Goal: Transaction & Acquisition: Purchase product/service

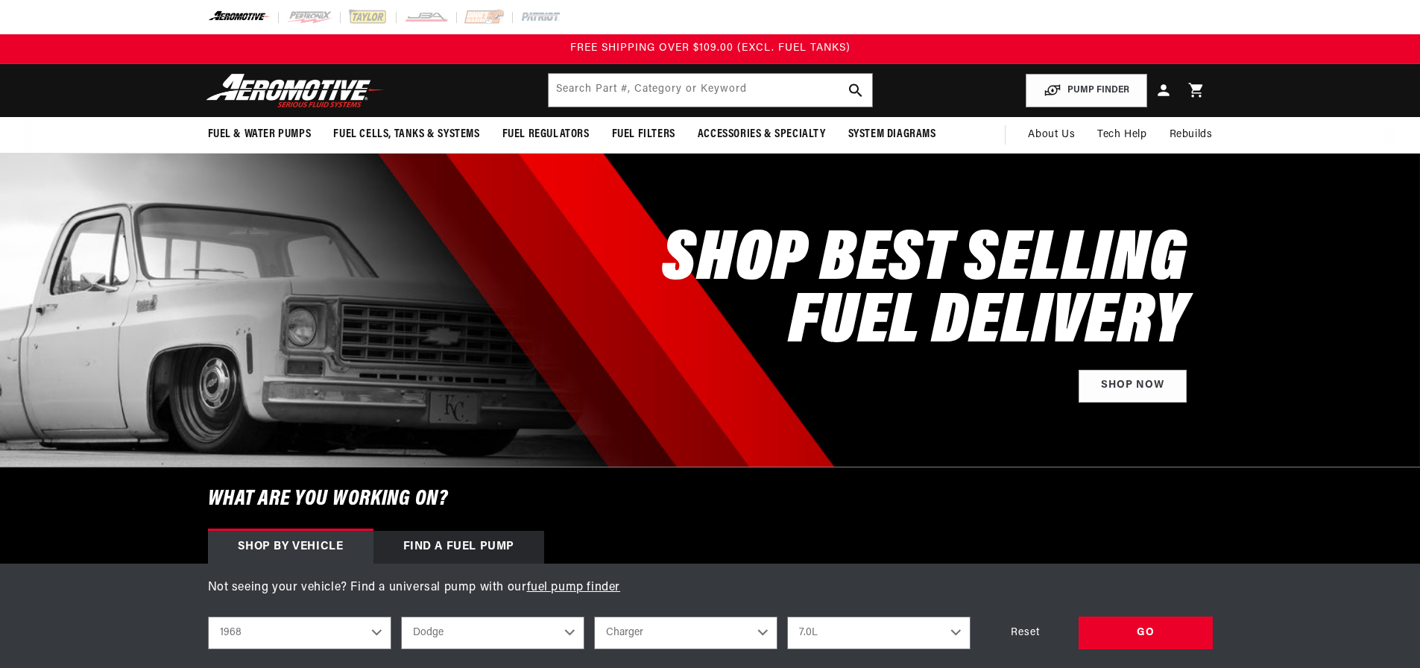
select select "1968"
select select "Dodge"
select select "7.0L"
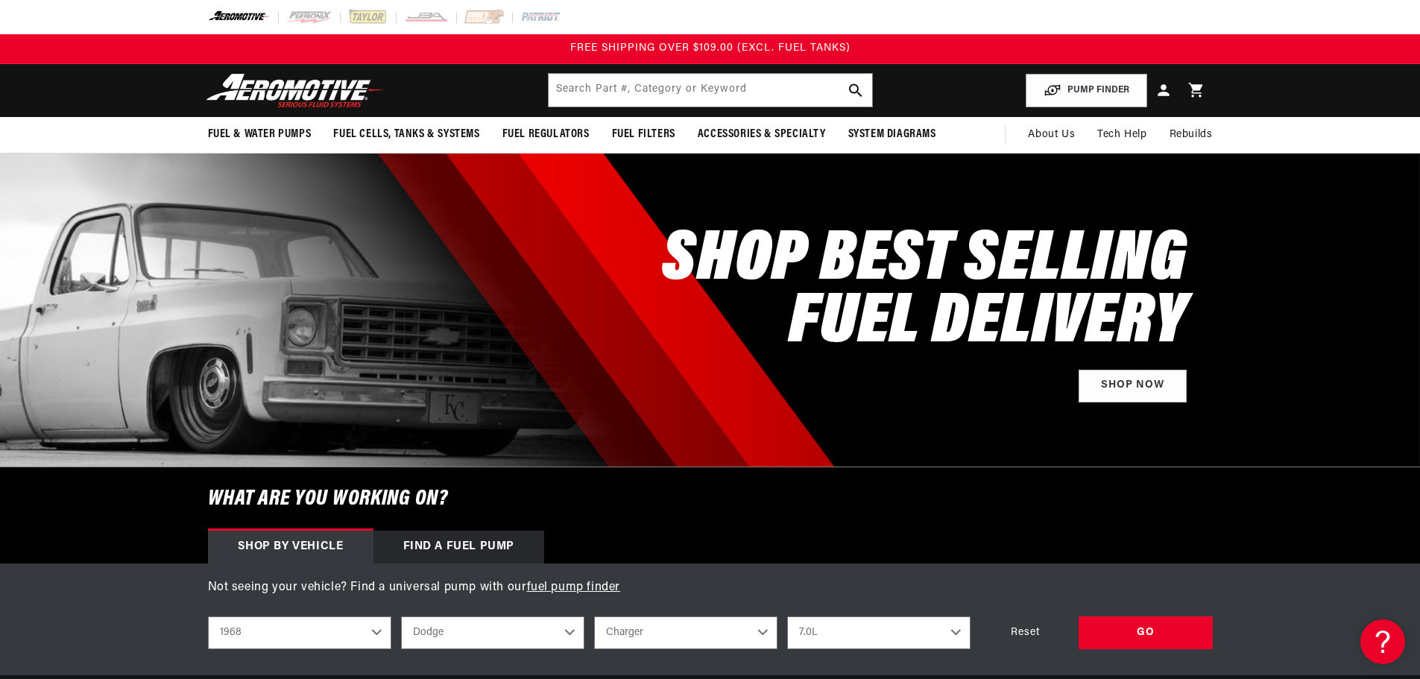
click at [491, 77] on header "Fuel & Water Pumps Back In-Tank In-Line Fuel Pumps" at bounding box center [711, 90] width 1080 height 53
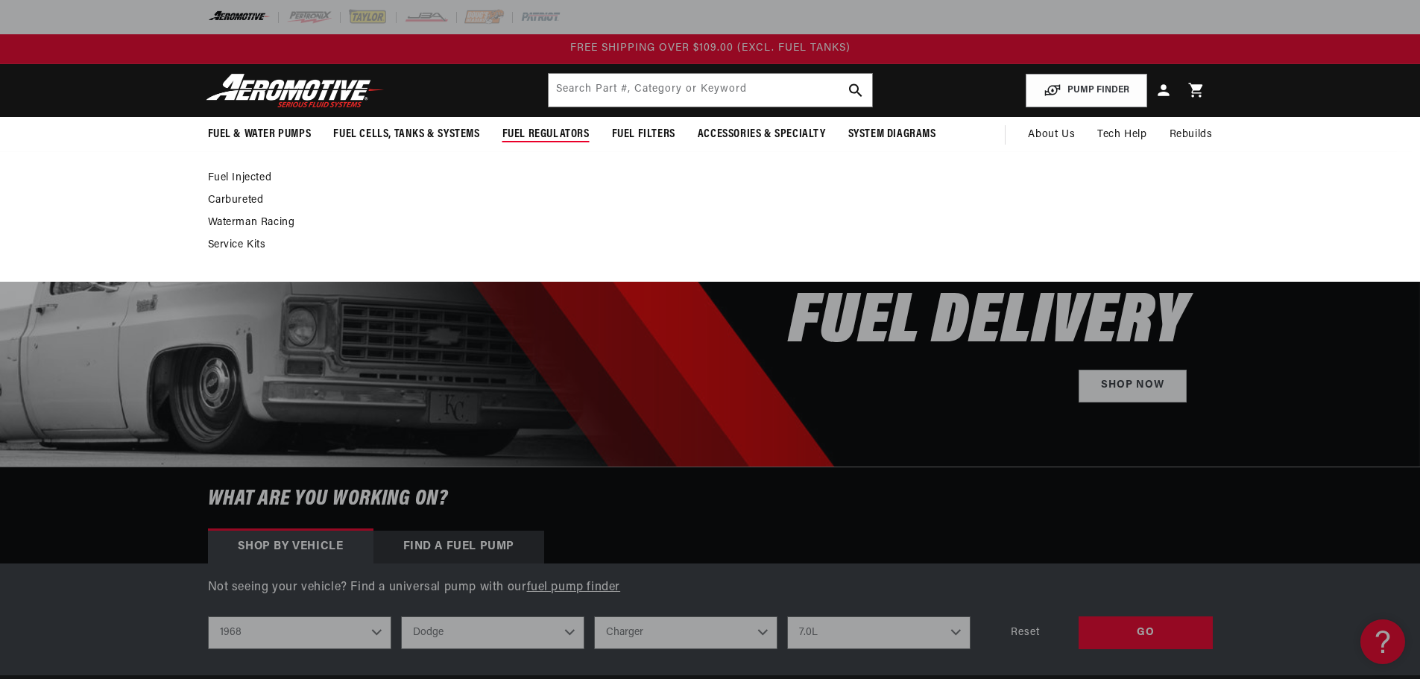
click at [254, 170] on div "Fuel Injected Carbureted" at bounding box center [710, 216] width 1420 height 130
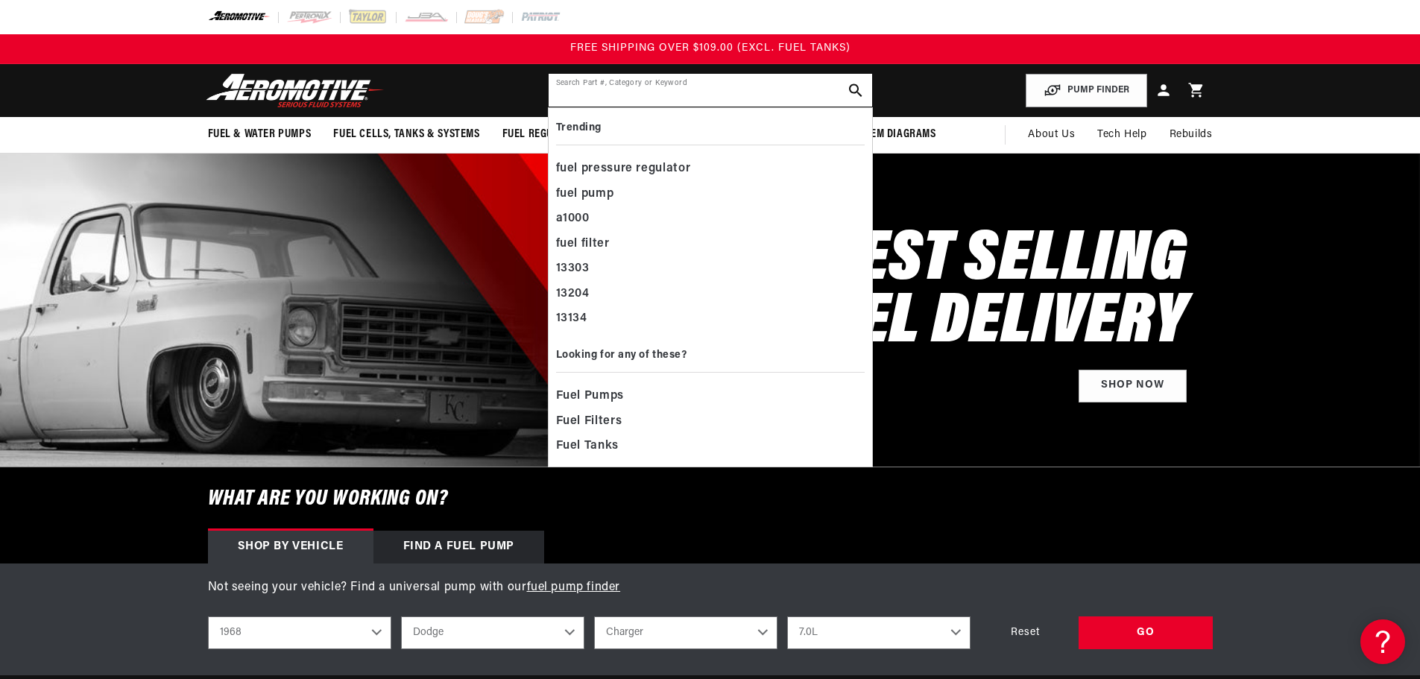
click at [768, 81] on input "text" at bounding box center [711, 90] width 324 height 33
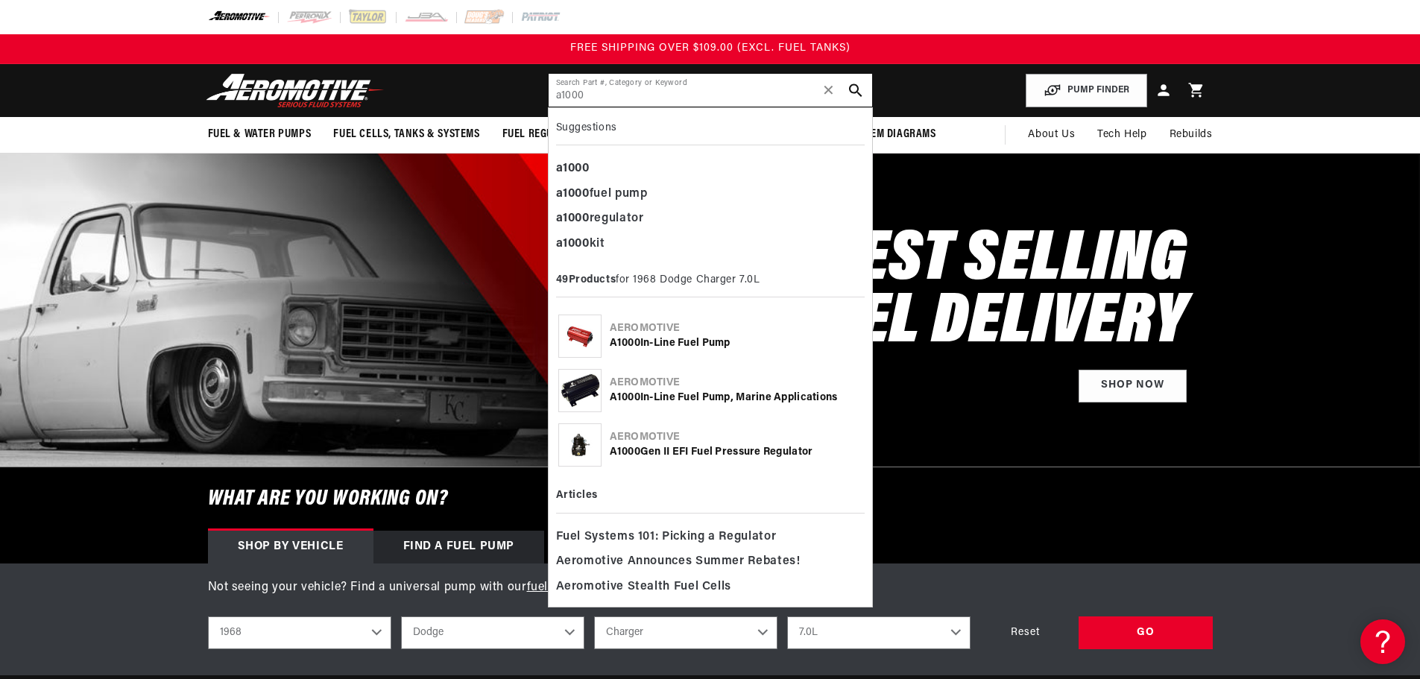
type input "a1000"
click at [666, 436] on div "Aeromotive" at bounding box center [736, 437] width 253 height 15
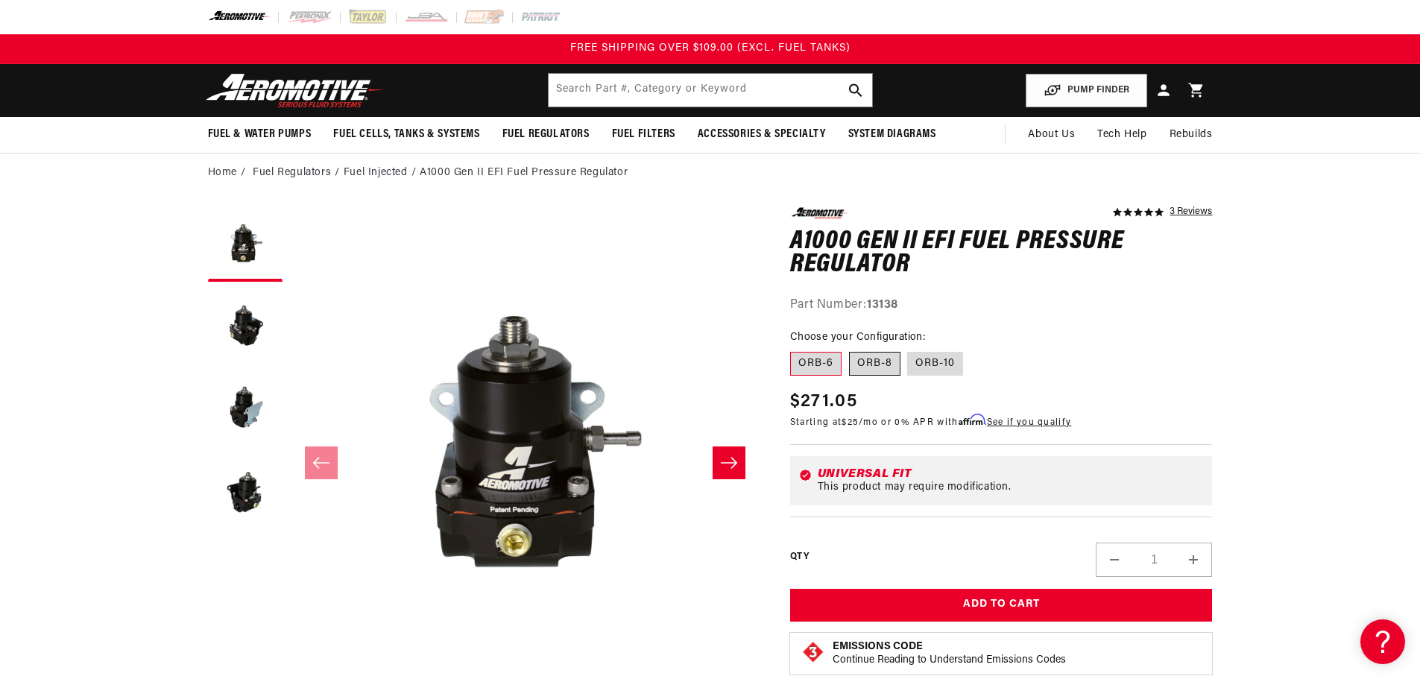
click at [878, 370] on label "ORB-8" at bounding box center [874, 364] width 51 height 24
click at [850, 350] on input "ORB-8" at bounding box center [849, 349] width 1 height 1
radio input "true"
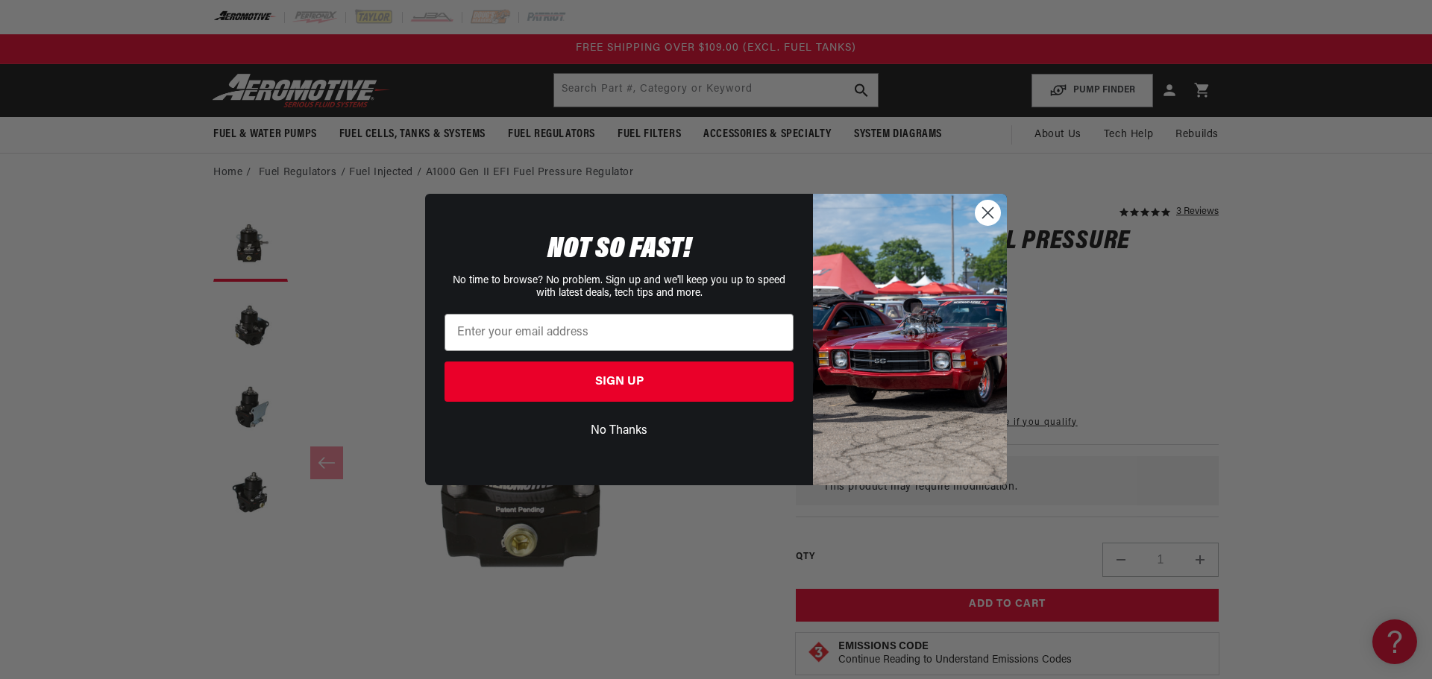
click at [989, 209] on circle "Close dialog" at bounding box center [987, 213] width 25 height 25
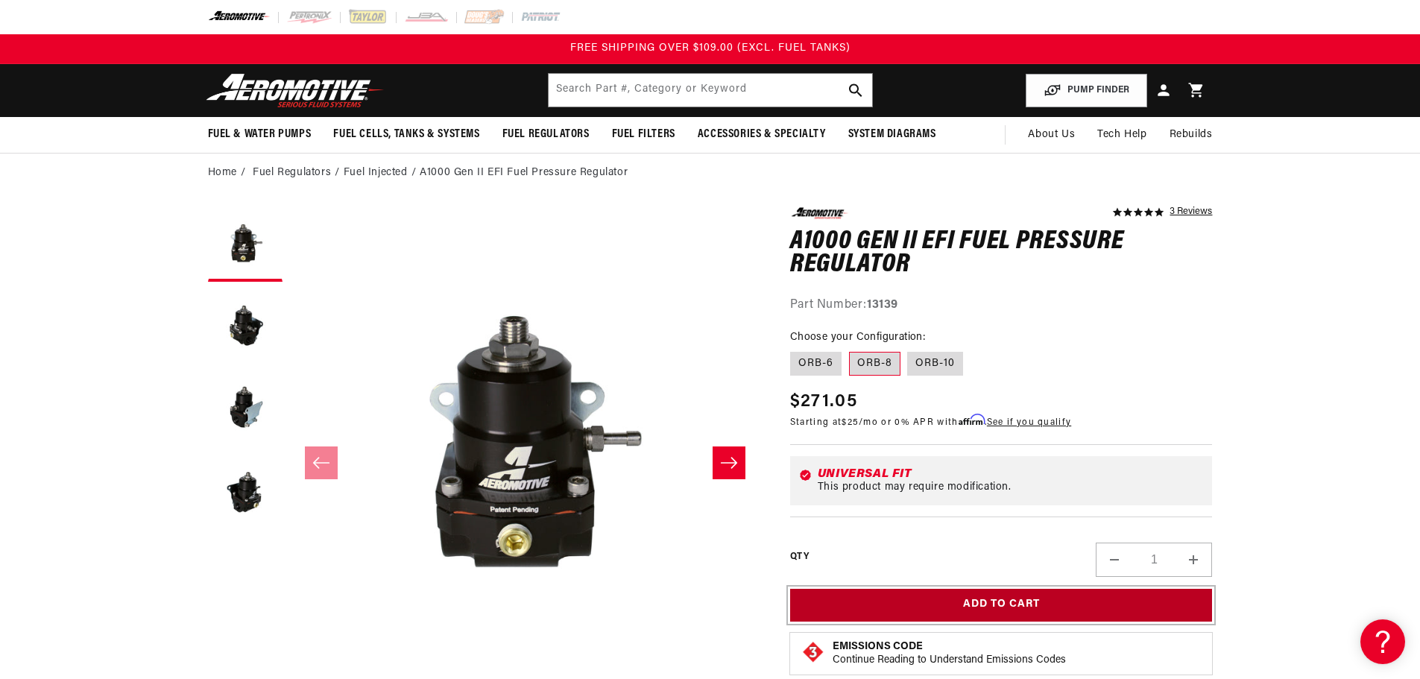
click at [1016, 589] on button "Add to Cart" at bounding box center [1001, 606] width 423 height 34
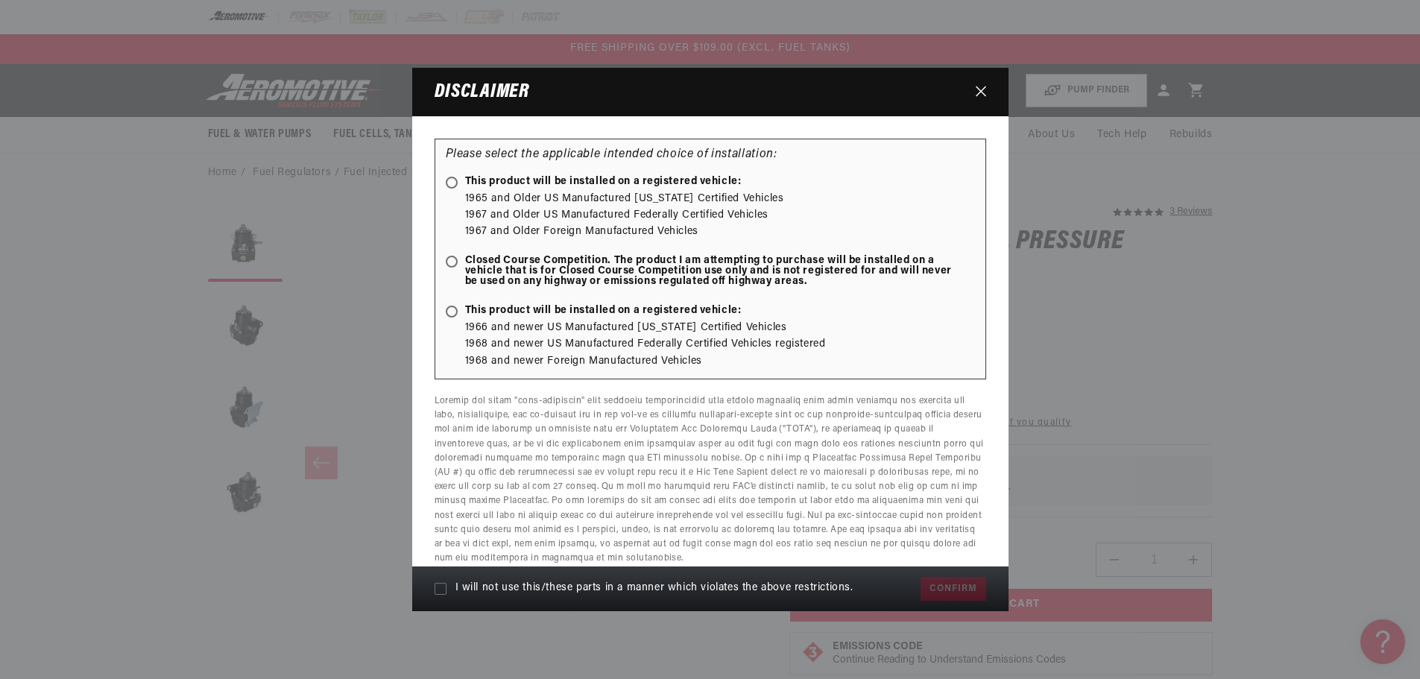
click at [974, 95] on button "Close" at bounding box center [981, 92] width 25 height 28
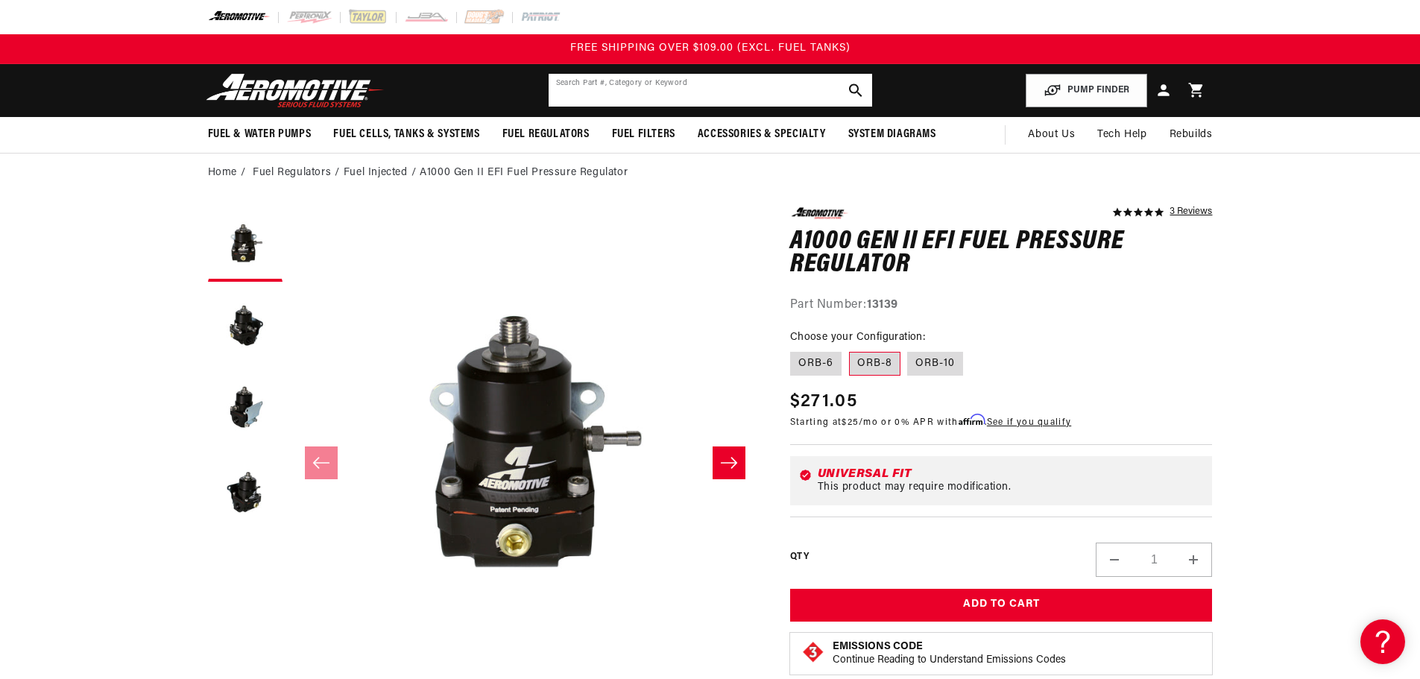
click at [725, 95] on input "text" at bounding box center [711, 90] width 324 height 33
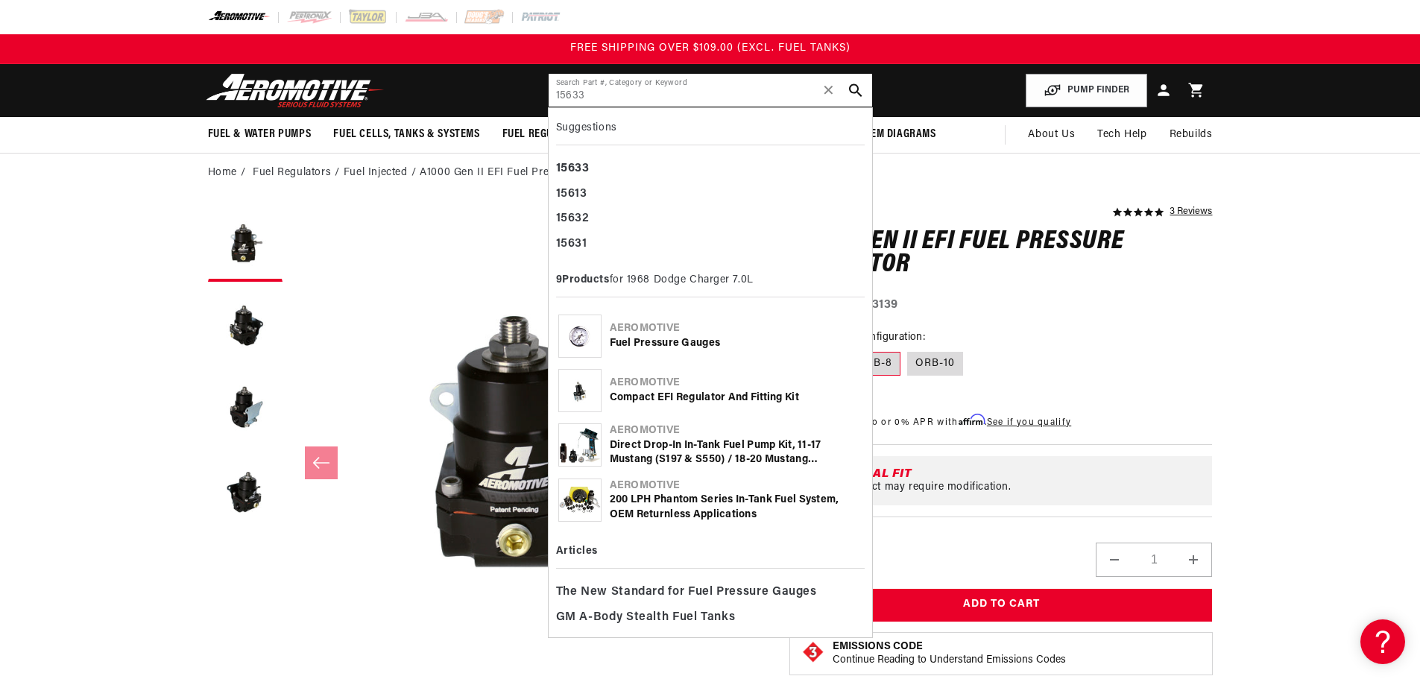
type input "15633"
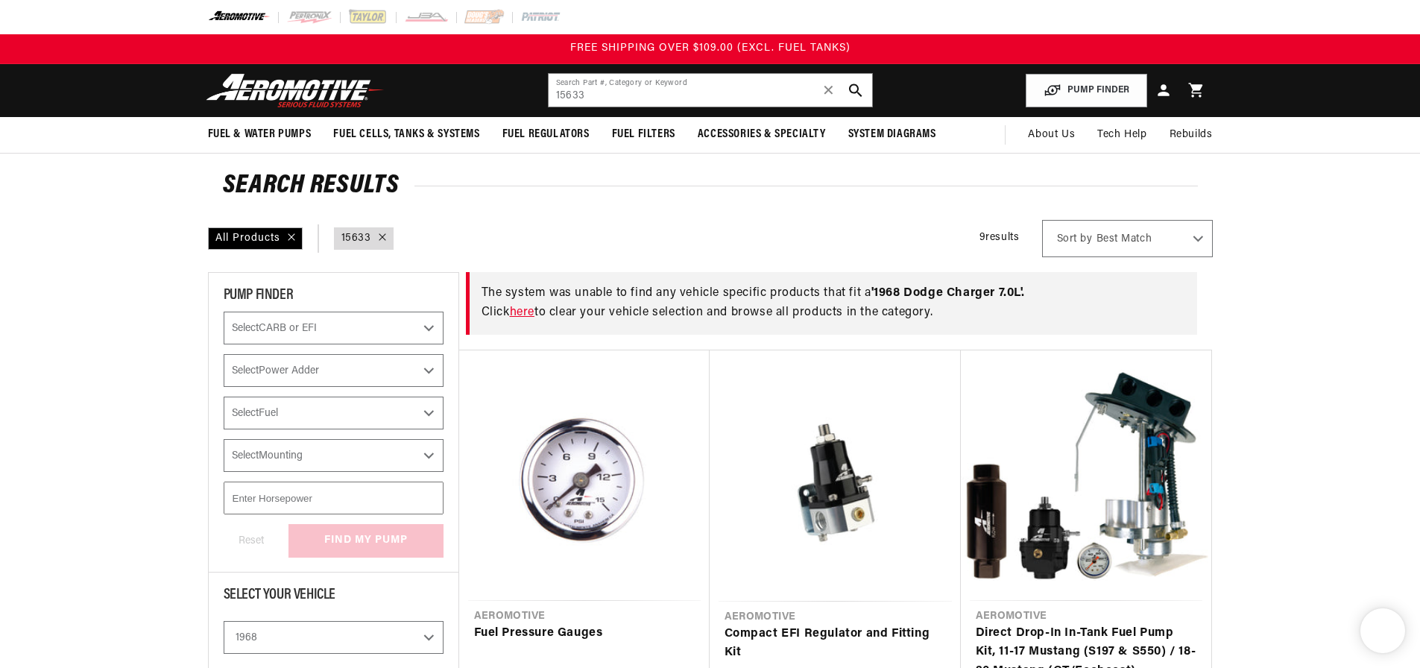
select select "1968"
select select "Dodge"
select select "7.0L"
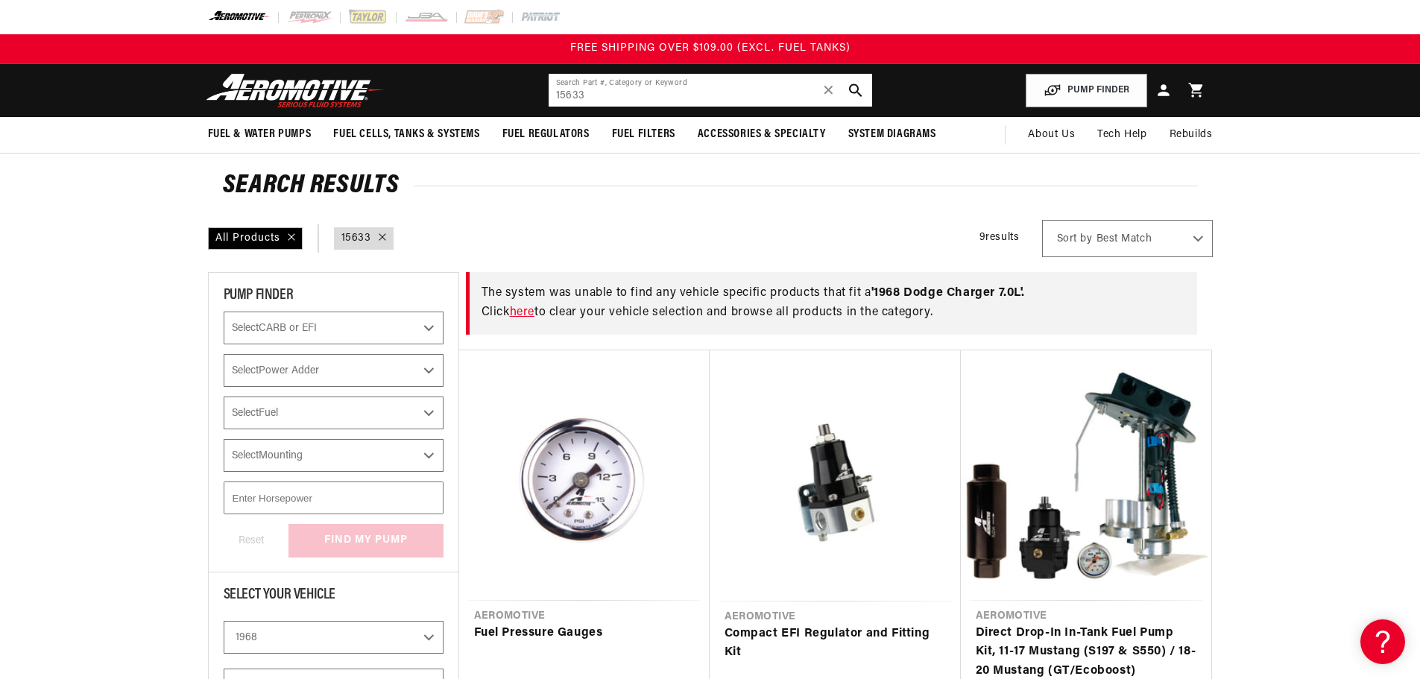
click at [702, 86] on input "15633" at bounding box center [711, 90] width 324 height 33
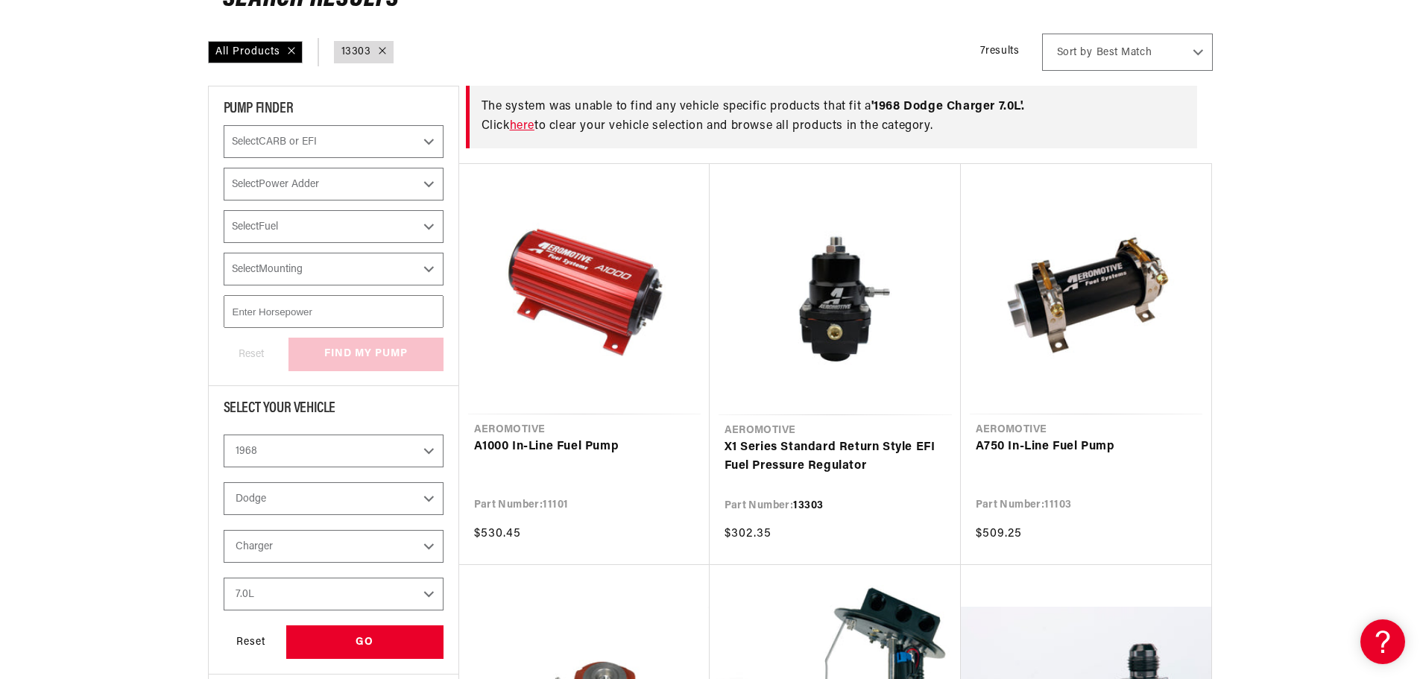
scroll to position [188, 0]
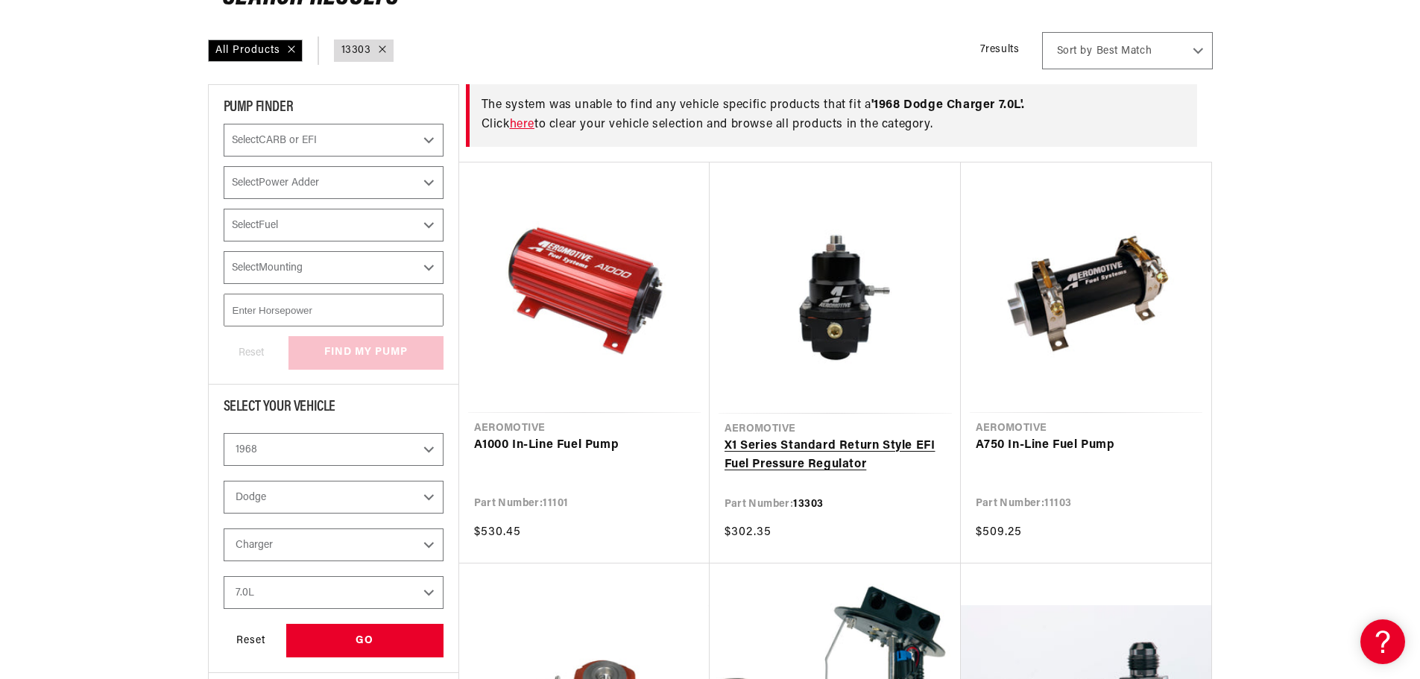
click at [845, 437] on link "X1 Series Standard Return Style EFI Fuel Pressure Regulator" at bounding box center [835, 456] width 221 height 38
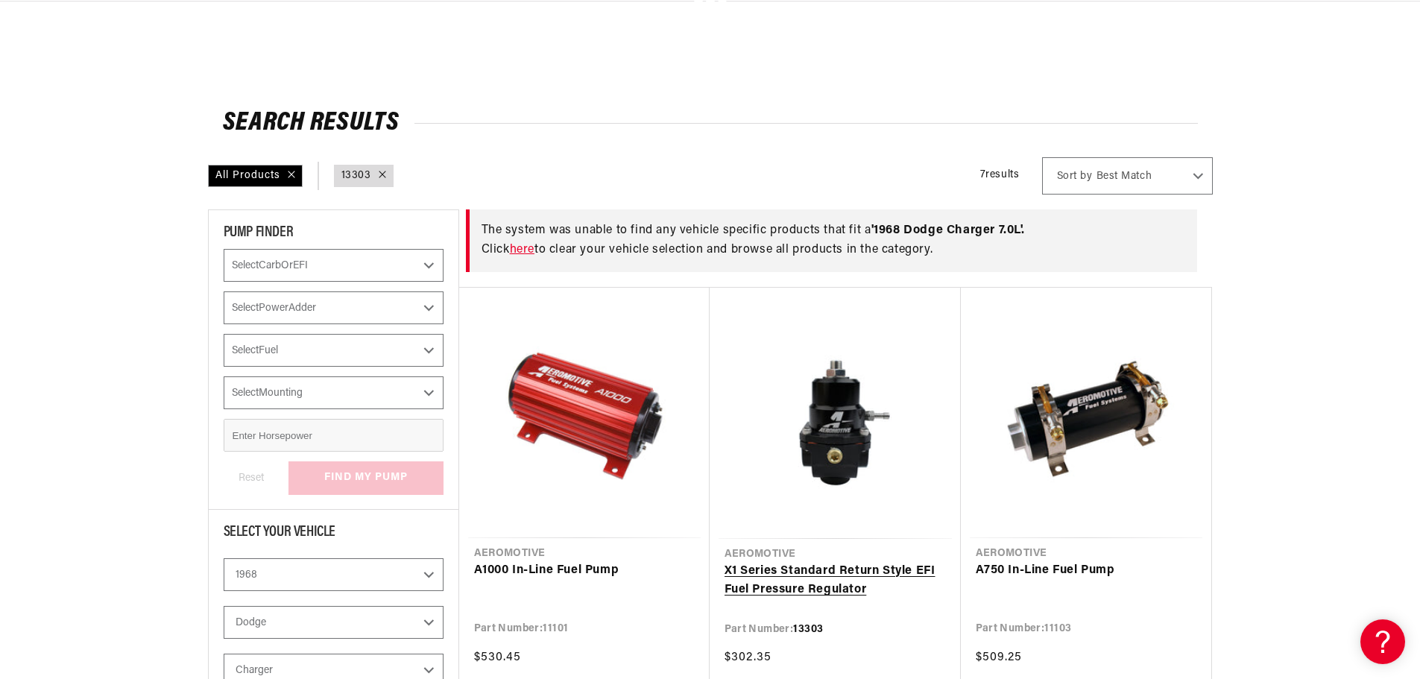
type input "15633"
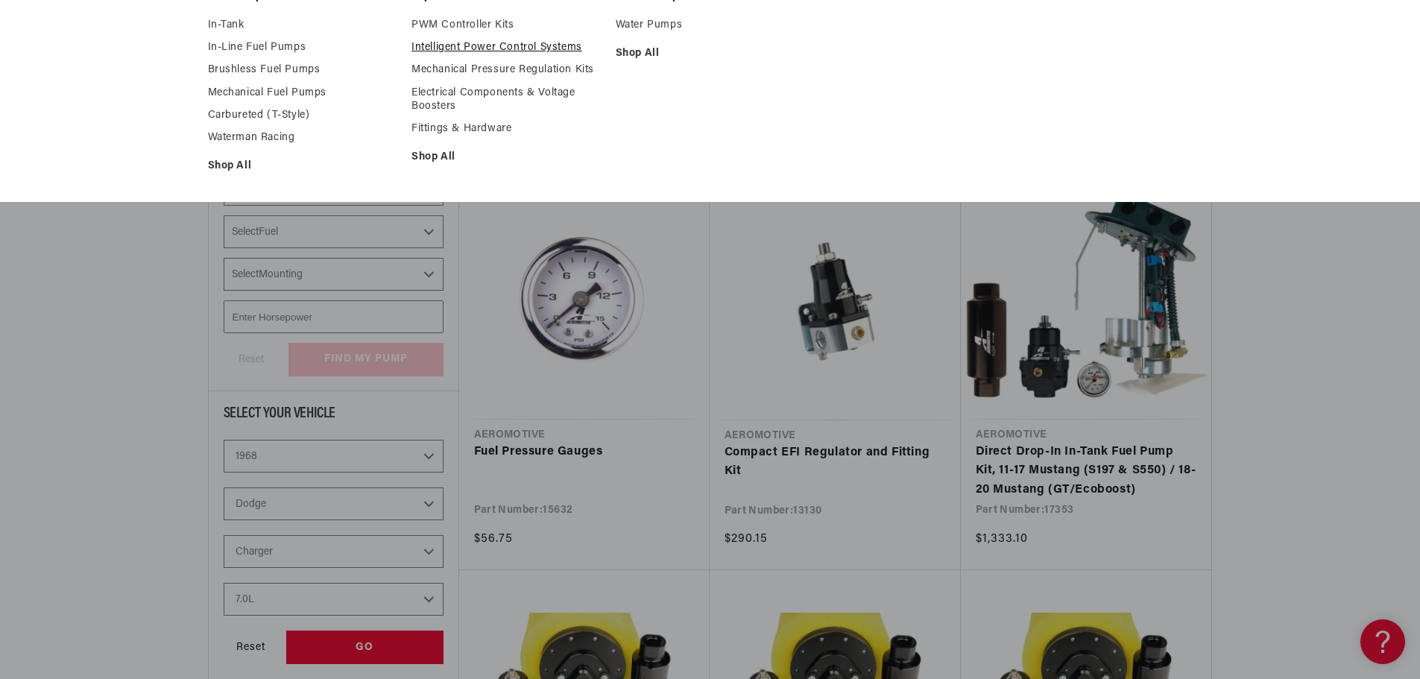
scroll to position [182, 0]
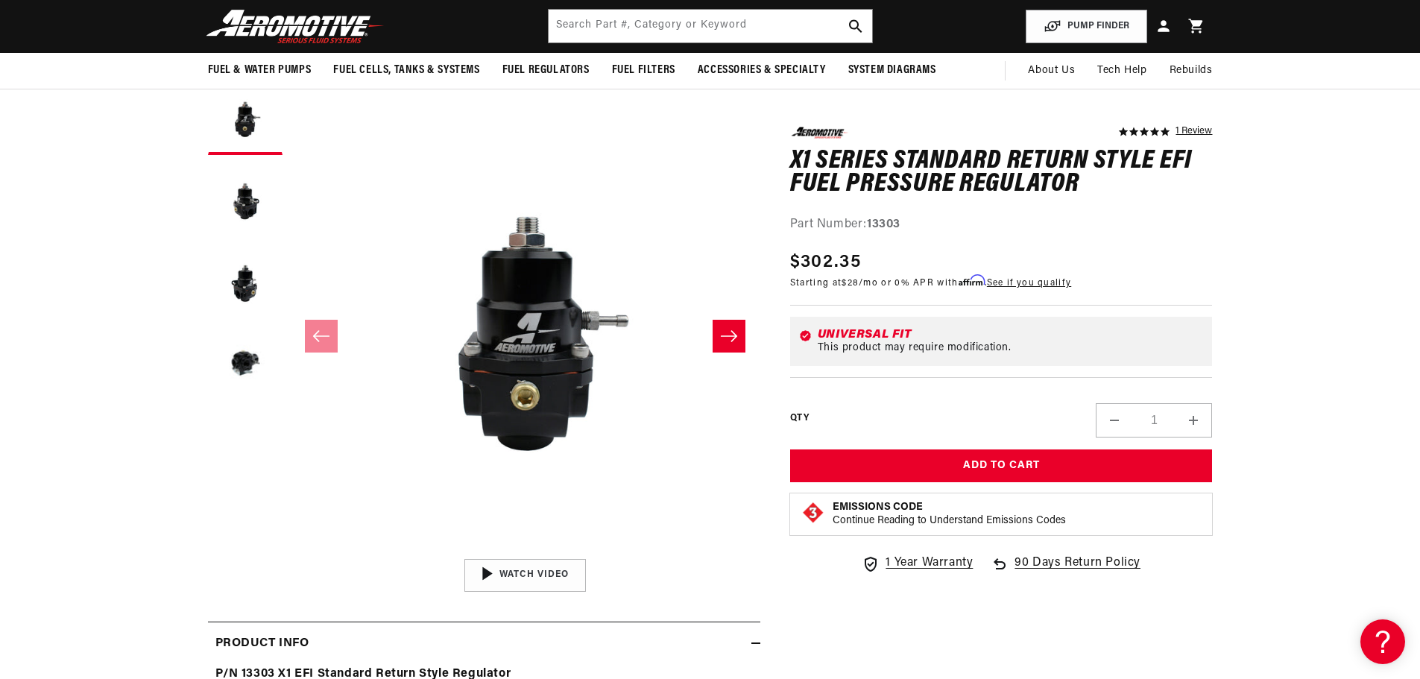
scroll to position [126, 0]
click at [248, 201] on button "Load image 2 in gallery view" at bounding box center [245, 200] width 75 height 75
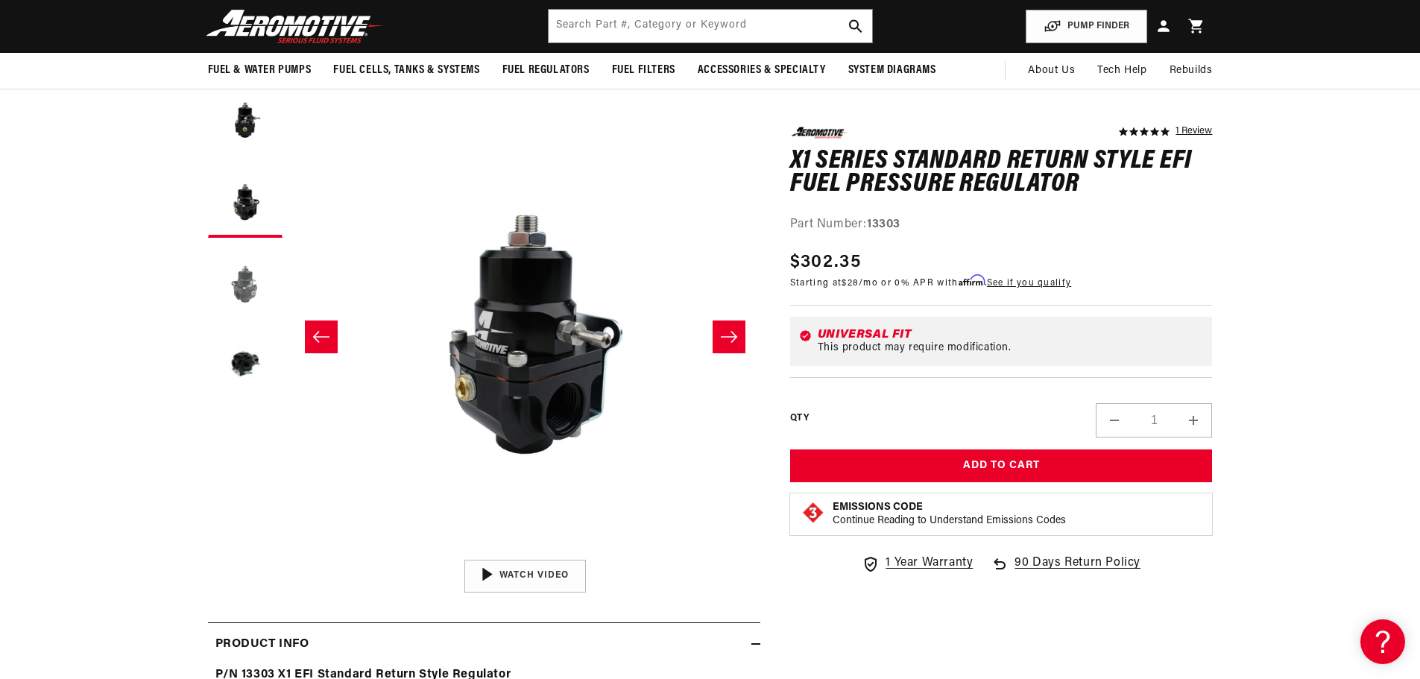
click at [245, 251] on button "Load image 3 in gallery view" at bounding box center [245, 282] width 75 height 75
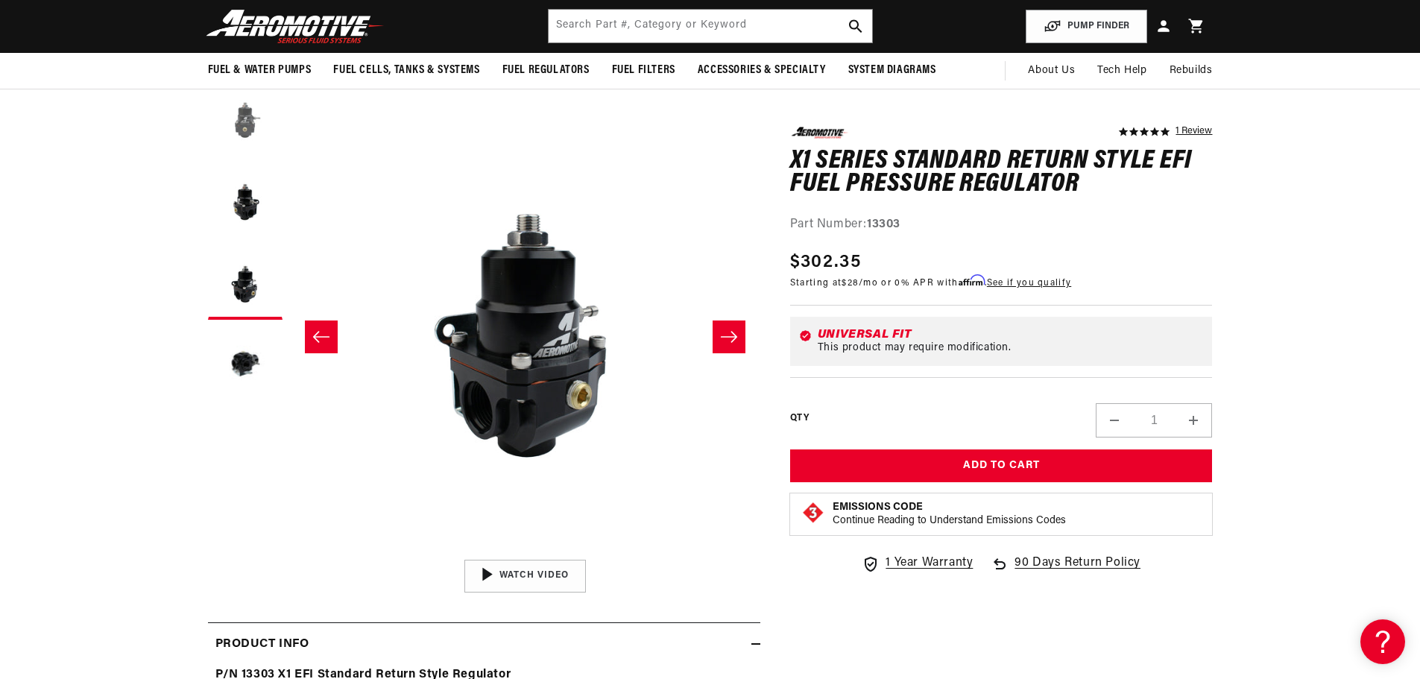
click at [239, 125] on button "Load image 1 in gallery view" at bounding box center [245, 118] width 75 height 75
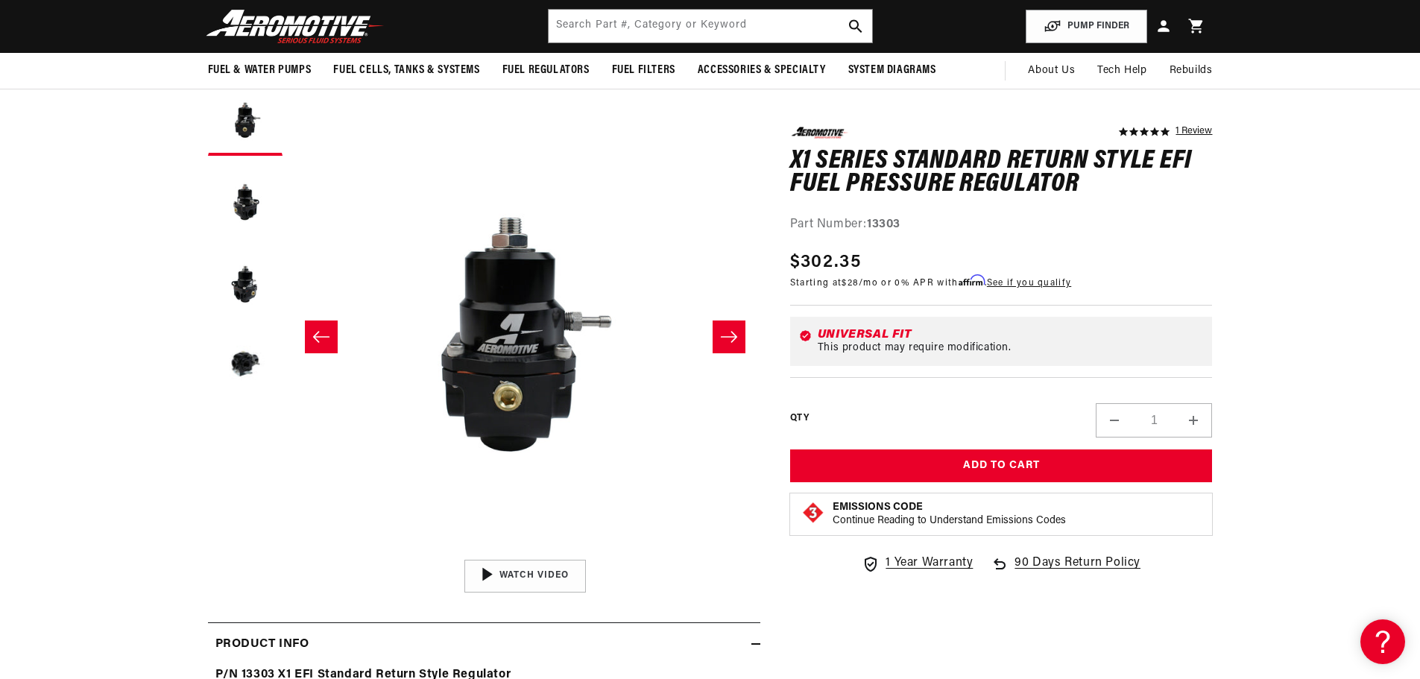
scroll to position [0, 0]
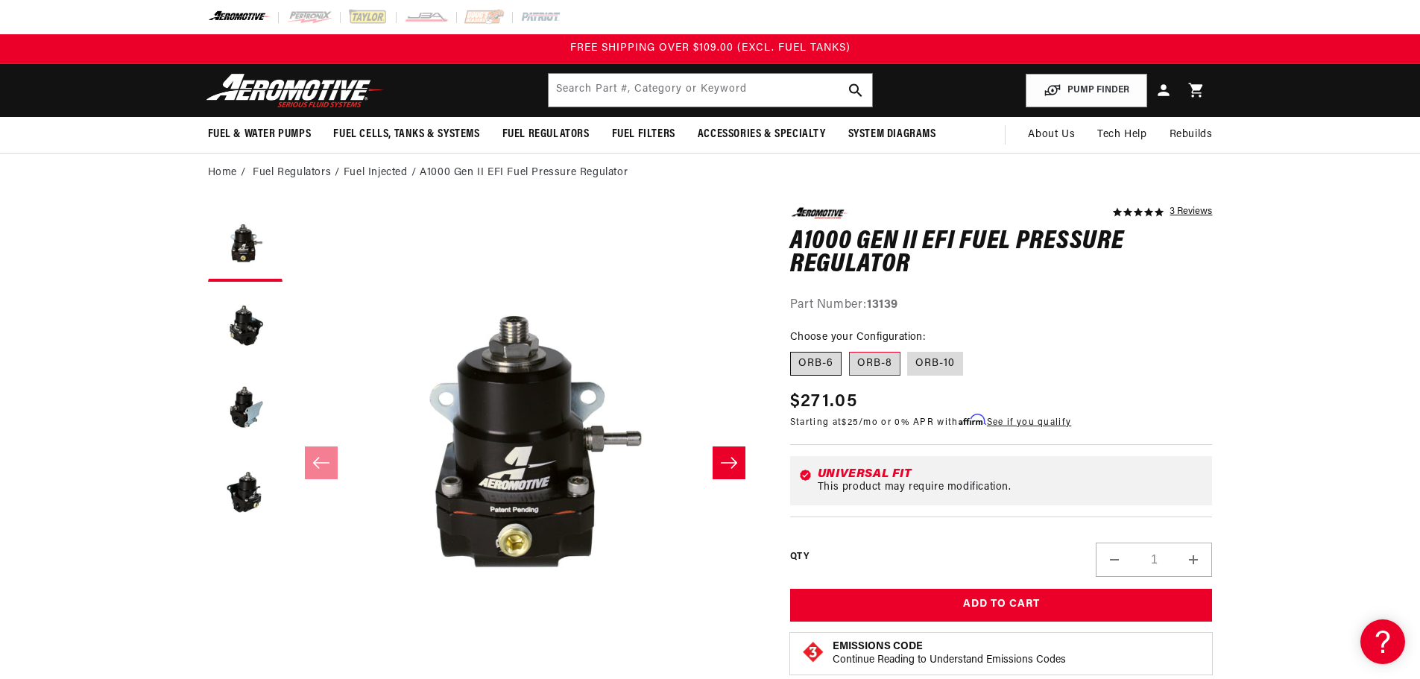
click at [829, 360] on label "ORB-6" at bounding box center [815, 364] width 51 height 24
click at [795, 350] on input "ORB-6" at bounding box center [794, 349] width 1 height 1
radio input "true"
click at [869, 367] on label "ORB-8" at bounding box center [874, 364] width 51 height 24
click at [850, 350] on input "ORB-8" at bounding box center [849, 349] width 1 height 1
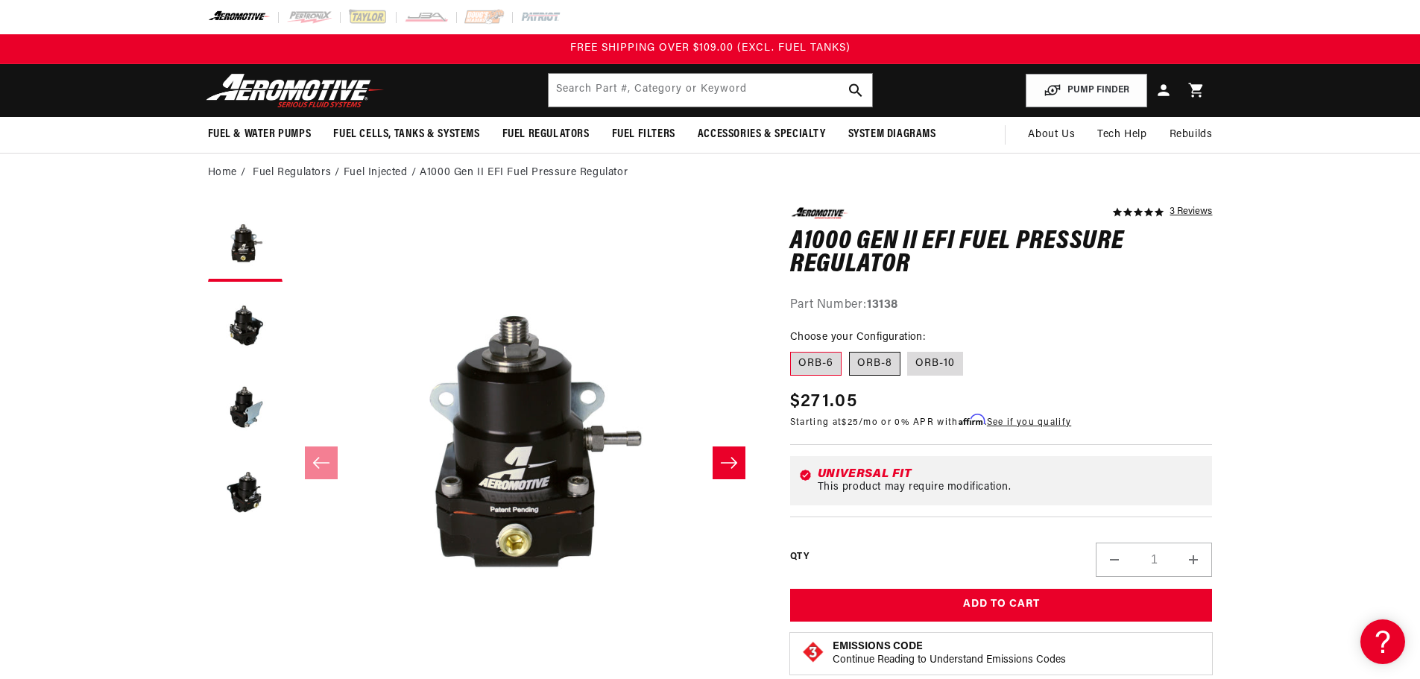
radio input "true"
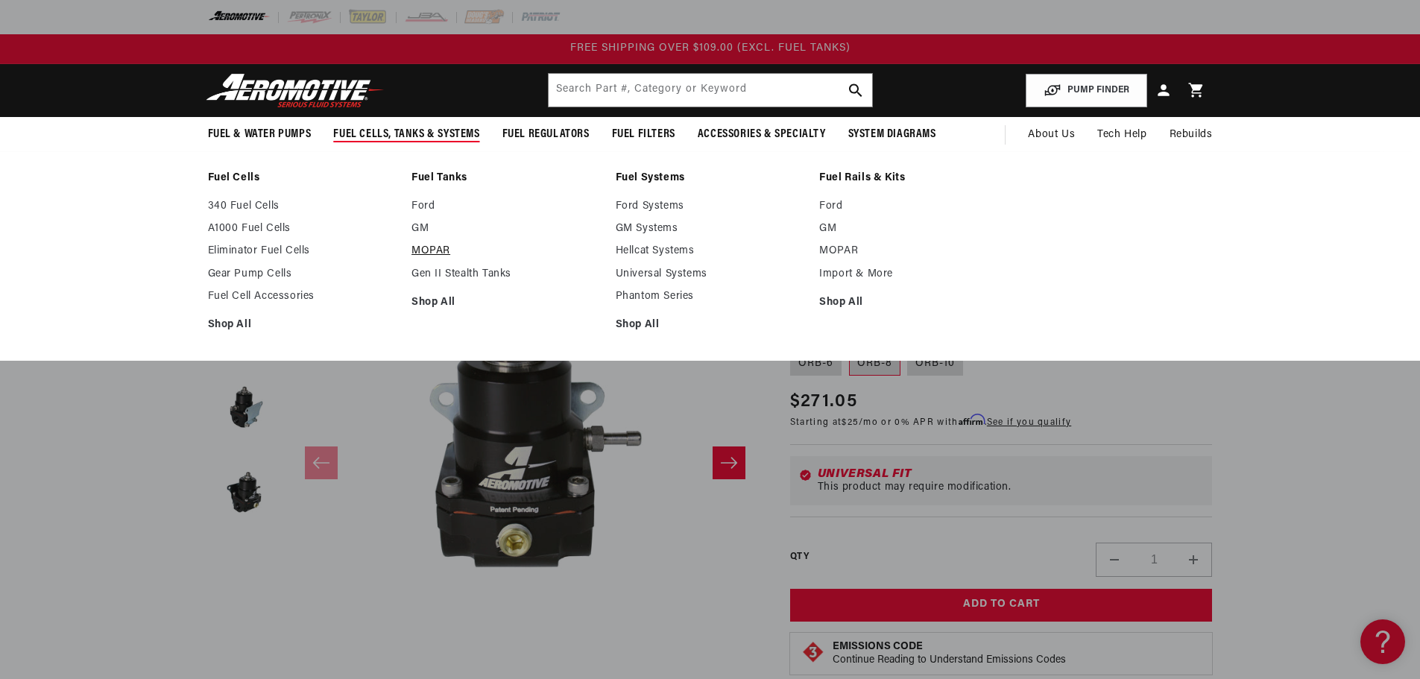
click at [428, 250] on link "MOPAR" at bounding box center [506, 251] width 189 height 13
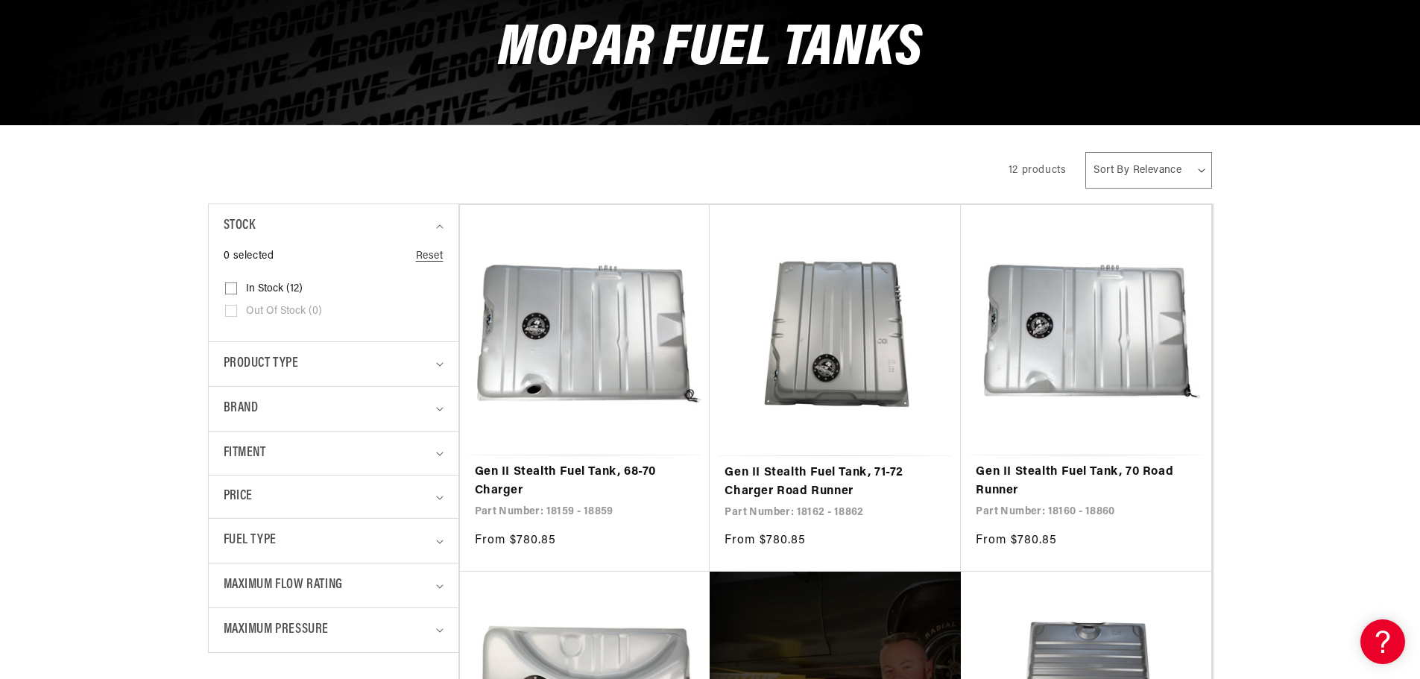
scroll to position [179, 0]
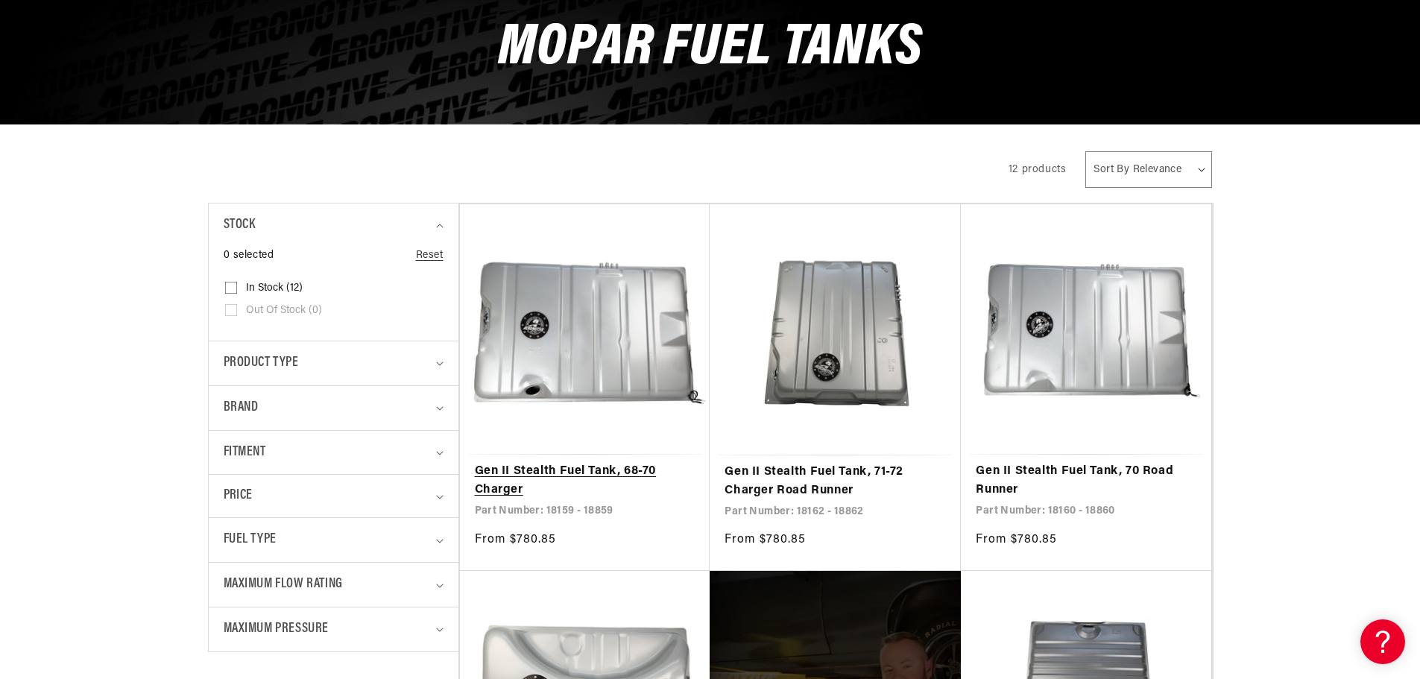
click at [620, 462] on link "Gen II Stealth Fuel Tank, 68-70 Charger" at bounding box center [585, 481] width 221 height 38
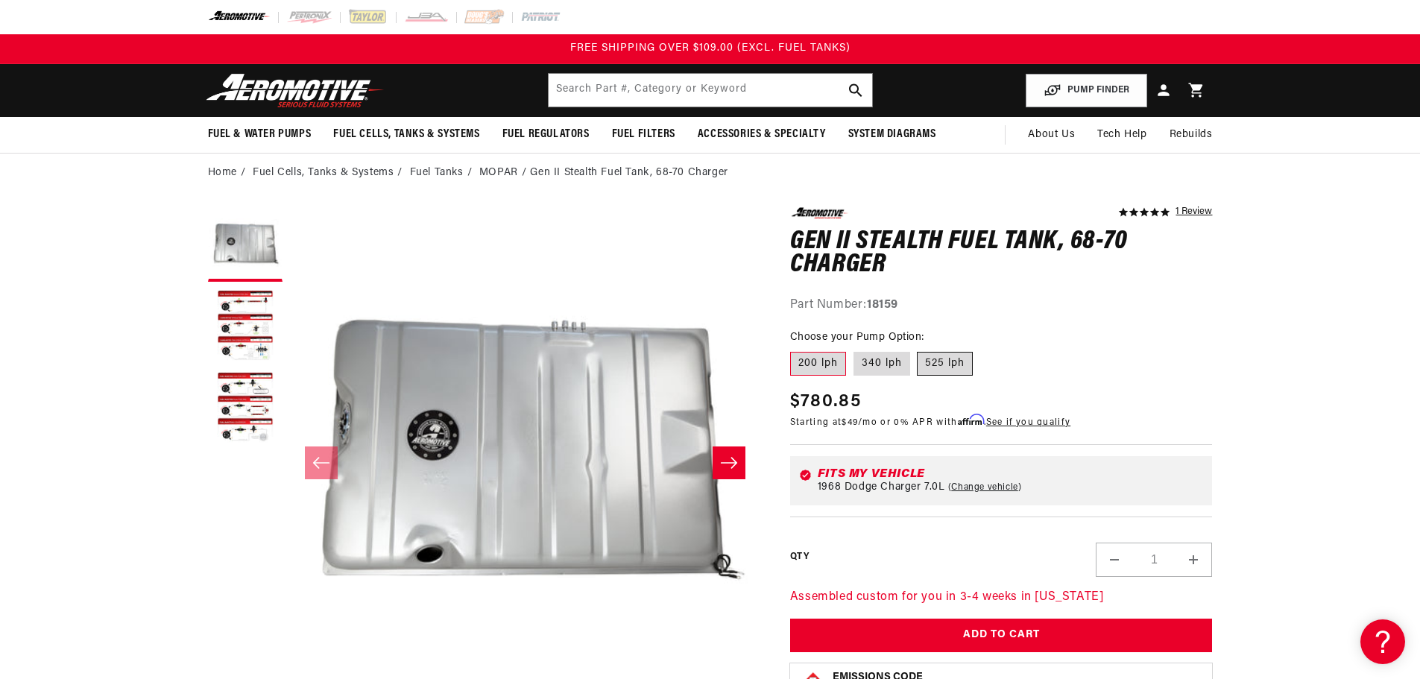
click at [940, 368] on label "525 lph" at bounding box center [945, 364] width 56 height 24
click at [919, 350] on input "525 lph" at bounding box center [918, 349] width 1 height 1
radio input "true"
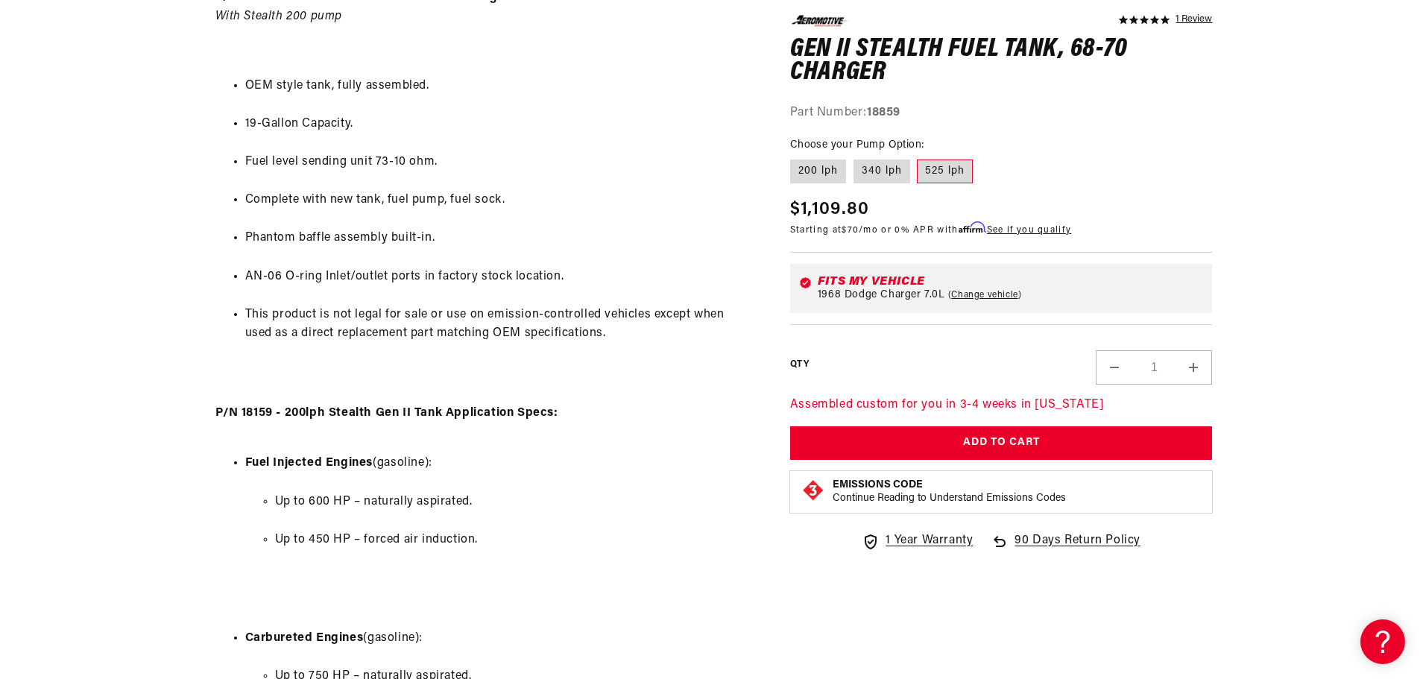
scroll to position [898, 0]
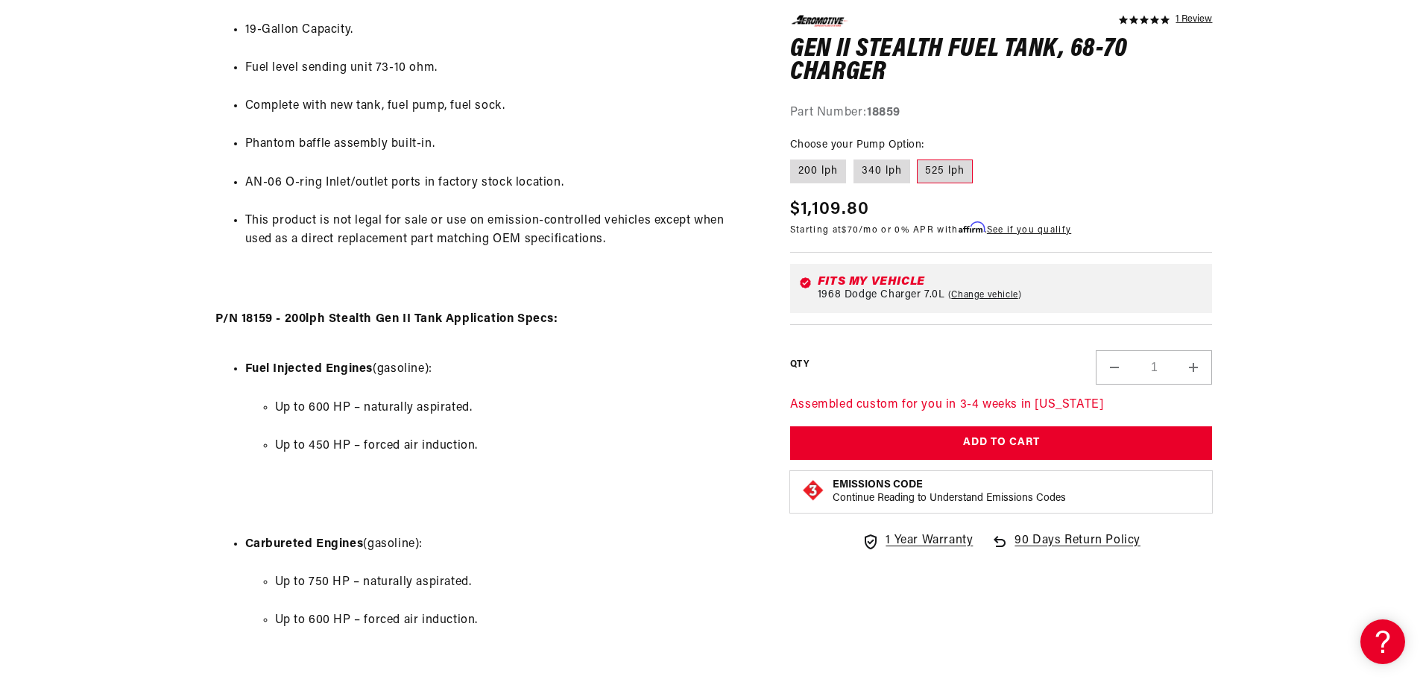
click at [224, 474] on ul "Fuel Injected Engines (gasoline): Up to 600 HP – naturally aspirated. Up to 450…" at bounding box center [484, 525] width 538 height 369
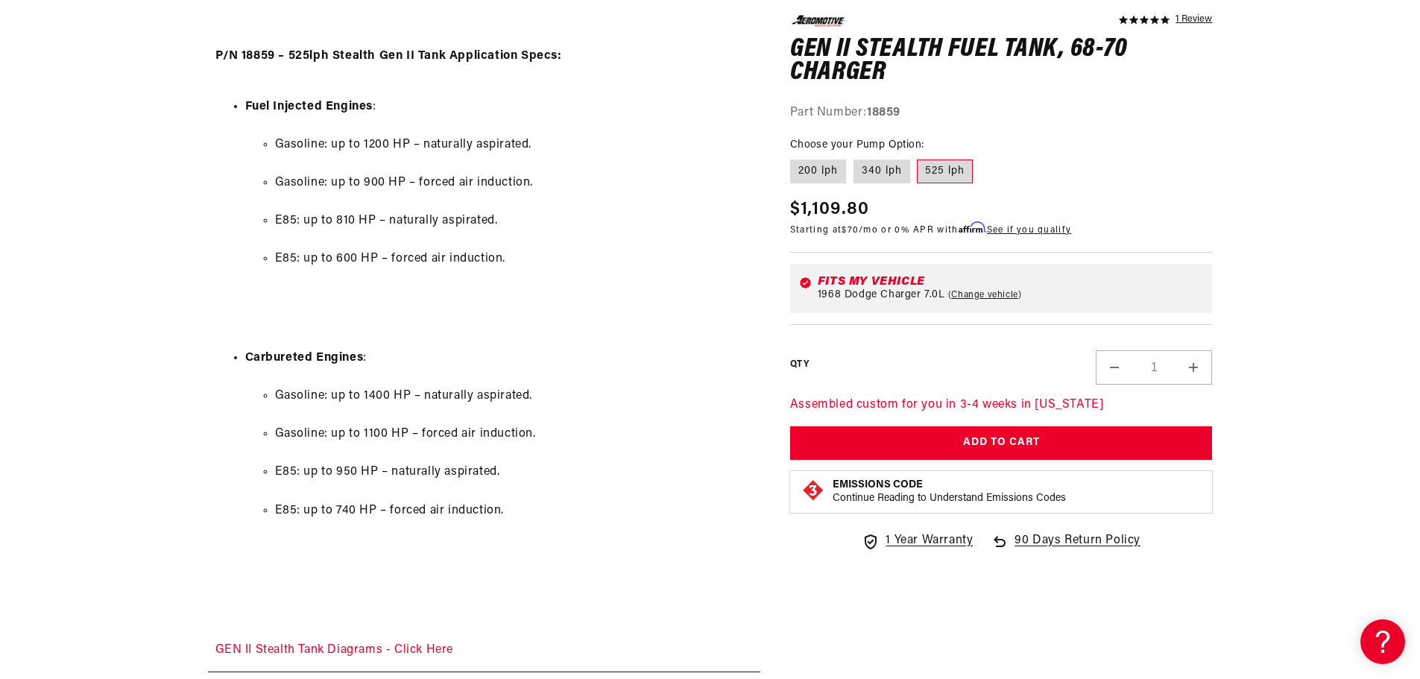
scroll to position [2197, 0]
drag, startPoint x: 528, startPoint y: 182, endPoint x: 271, endPoint y: 180, distance: 257.2
click at [271, 180] on ul "Gasoline: up to 1200 HP – naturally aspirated. Gasoline: up to 900 HP – forced …" at bounding box center [499, 201] width 508 height 171
click at [611, 178] on li "Gasoline: up to 900 HP – forced air induction." at bounding box center [514, 182] width 478 height 19
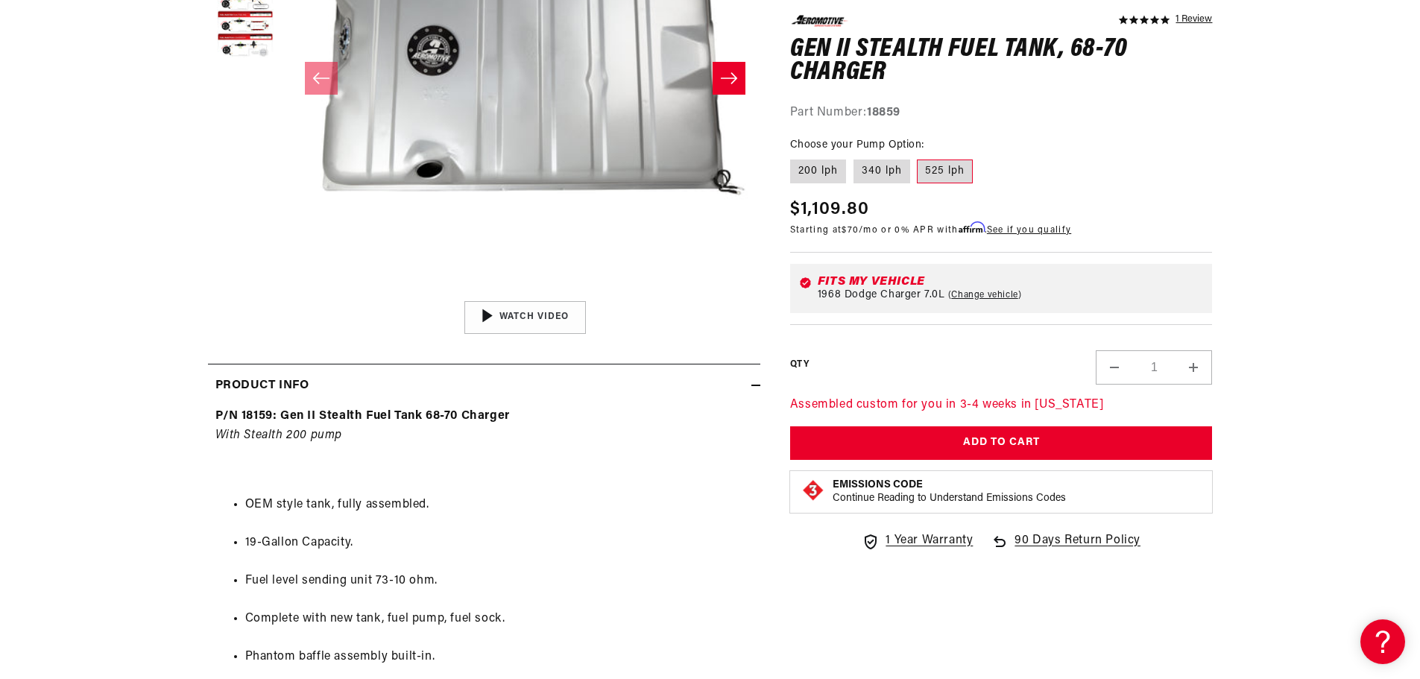
scroll to position [0, 0]
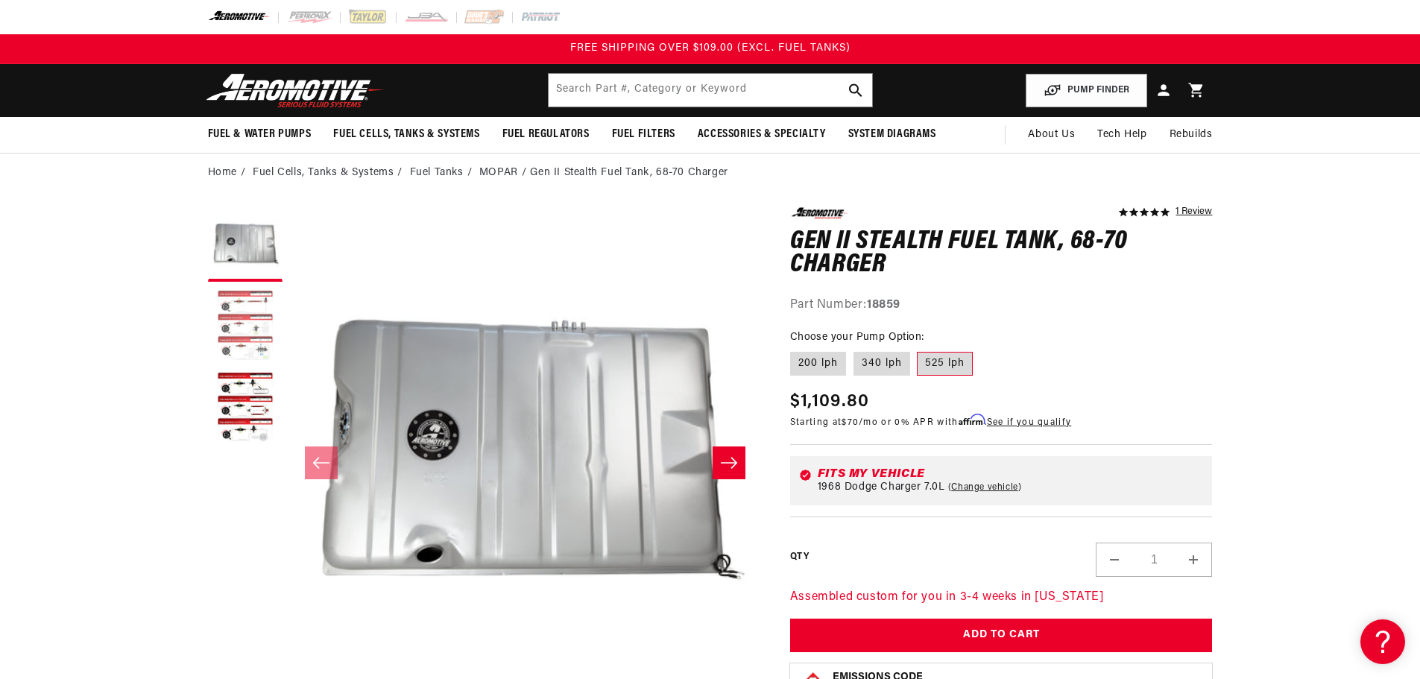
click at [242, 333] on button "Load image 2 in gallery view" at bounding box center [245, 326] width 75 height 75
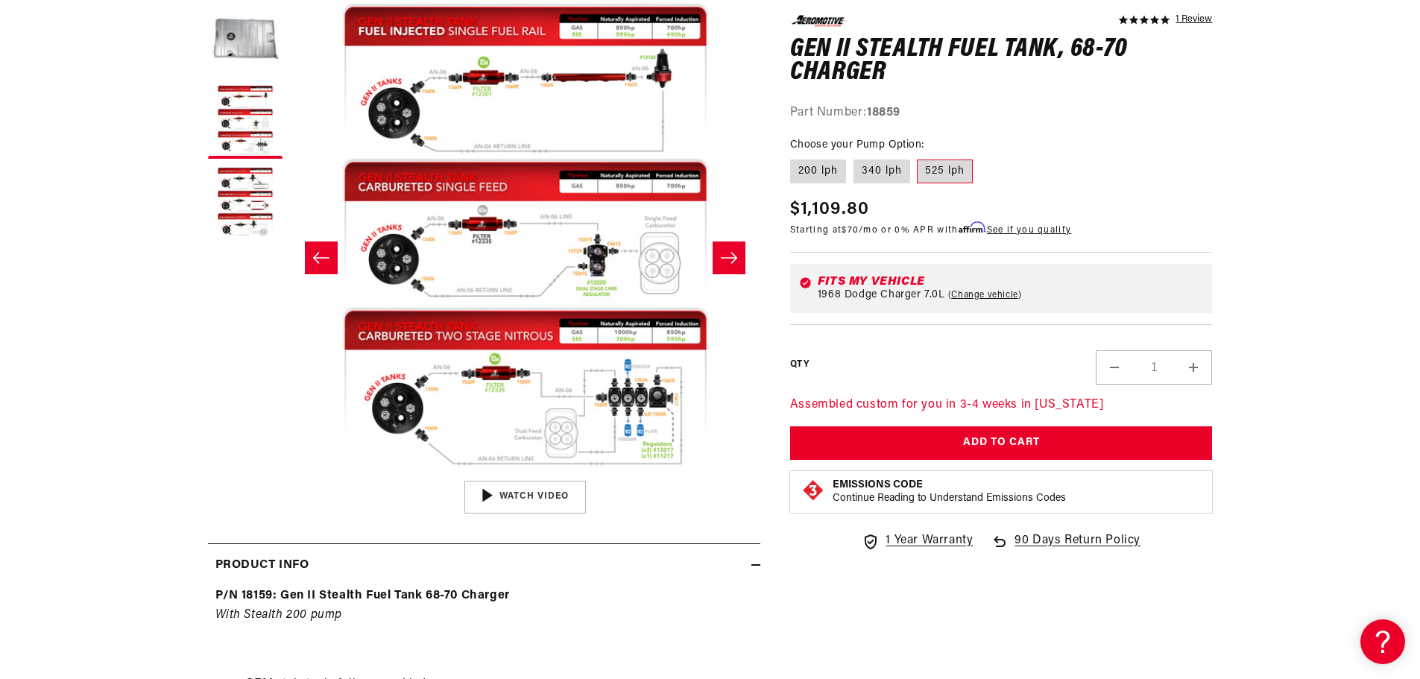
scroll to position [210, 0]
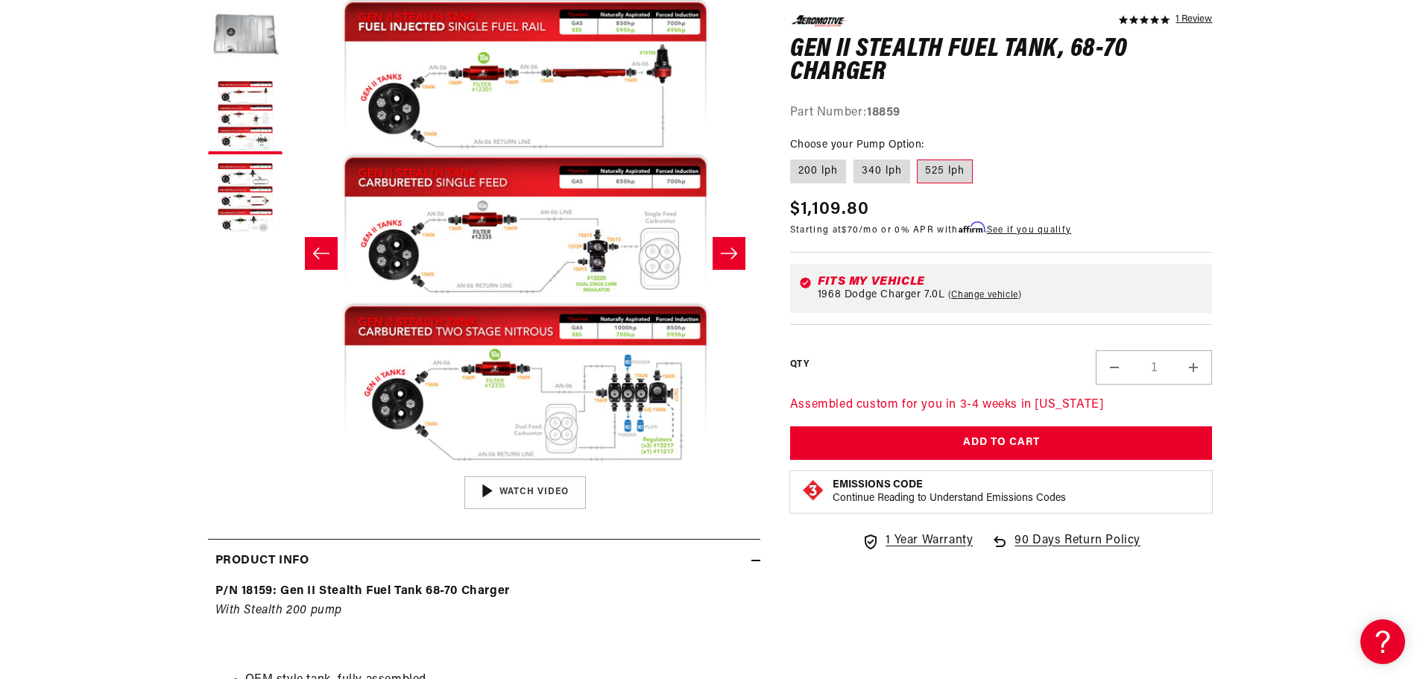
click at [734, 248] on icon "Slide right" at bounding box center [729, 253] width 18 height 15
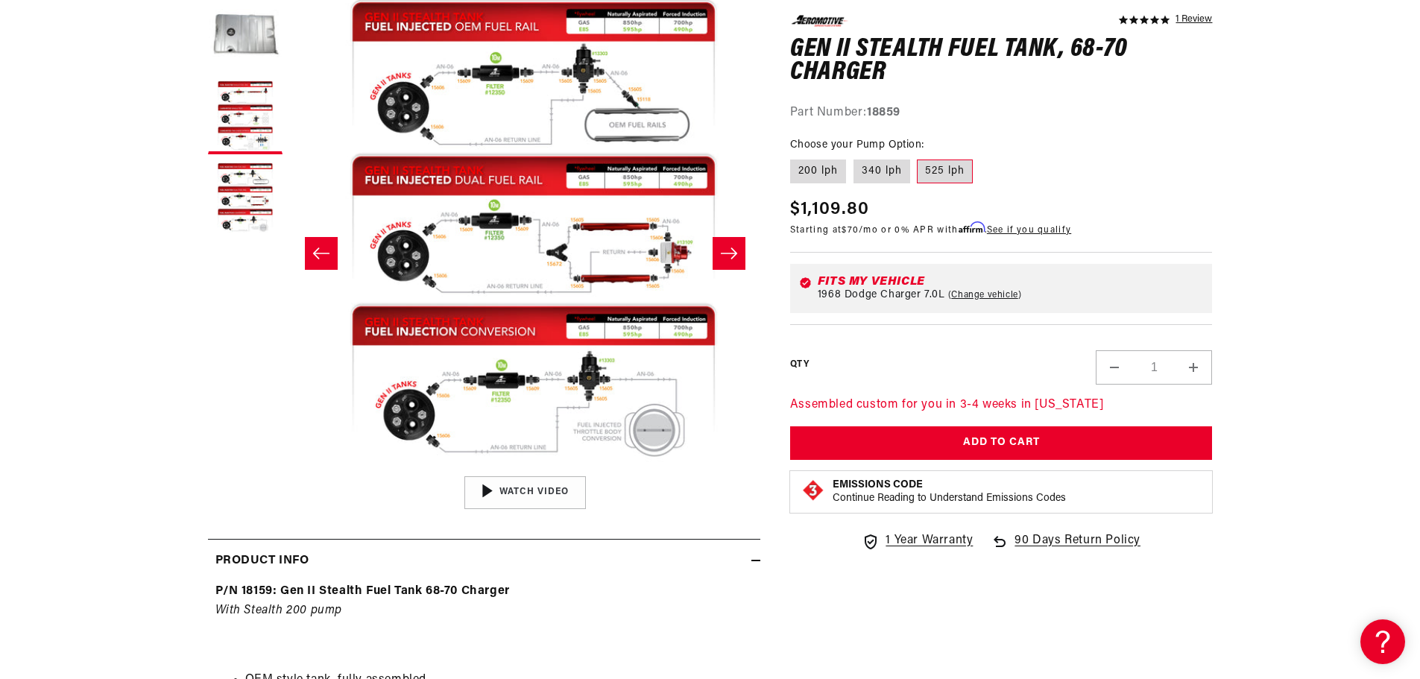
scroll to position [1, 942]
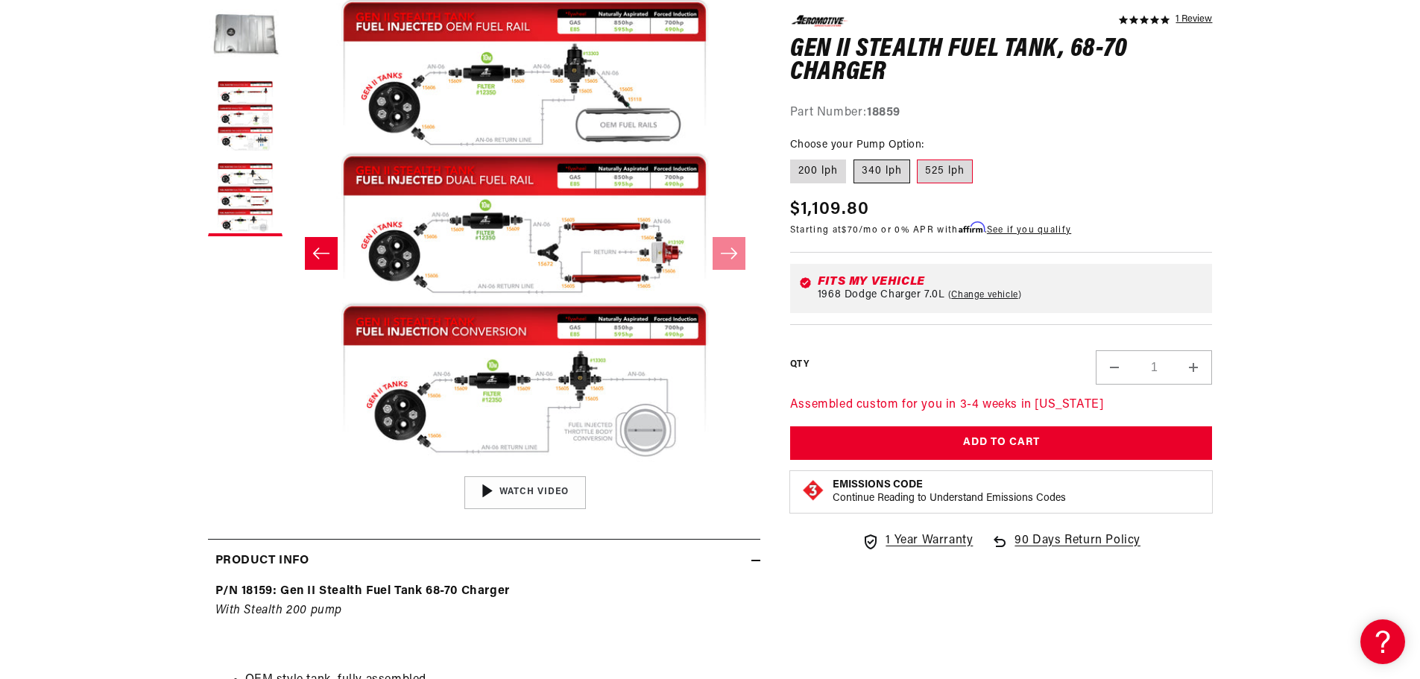
click at [875, 161] on label "340 lph" at bounding box center [882, 172] width 57 height 24
click at [854, 157] on input "340 lph" at bounding box center [854, 157] width 1 height 1
radio input "true"
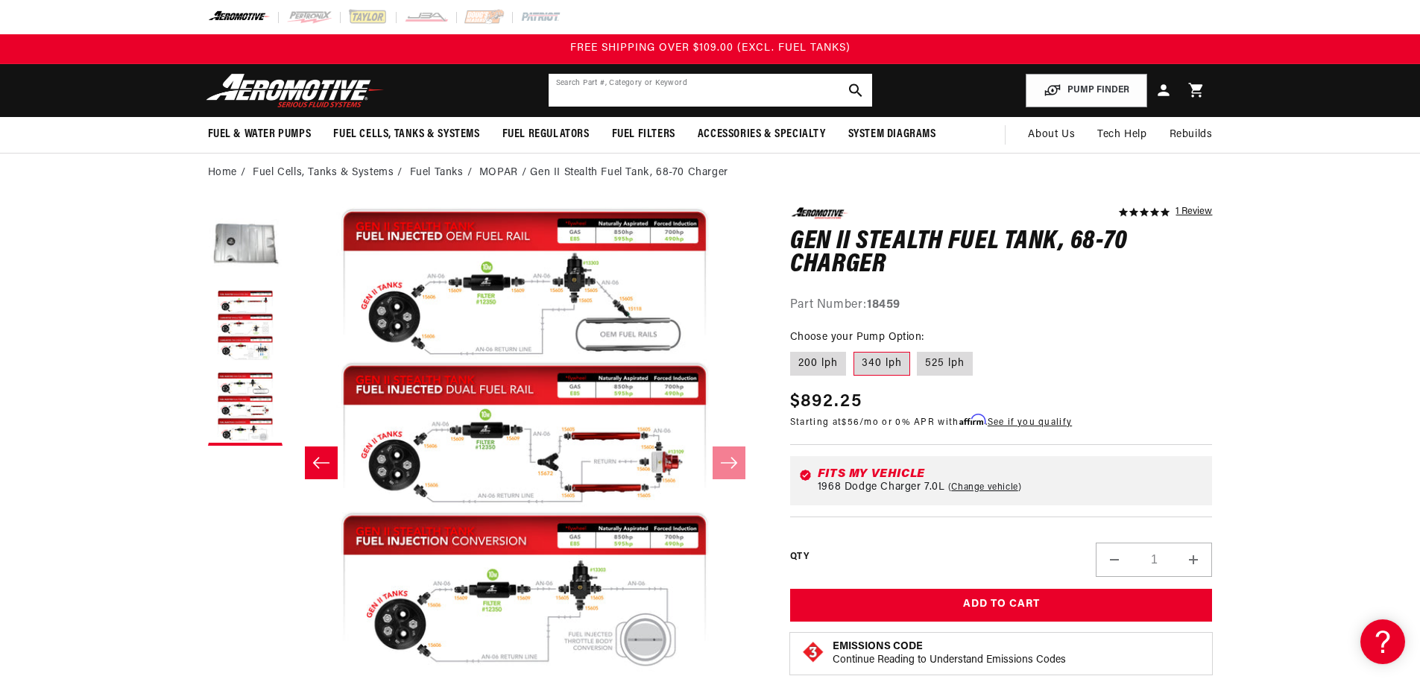
click at [690, 107] on div "Search Part #, Category or Keyword" at bounding box center [710, 90] width 325 height 34
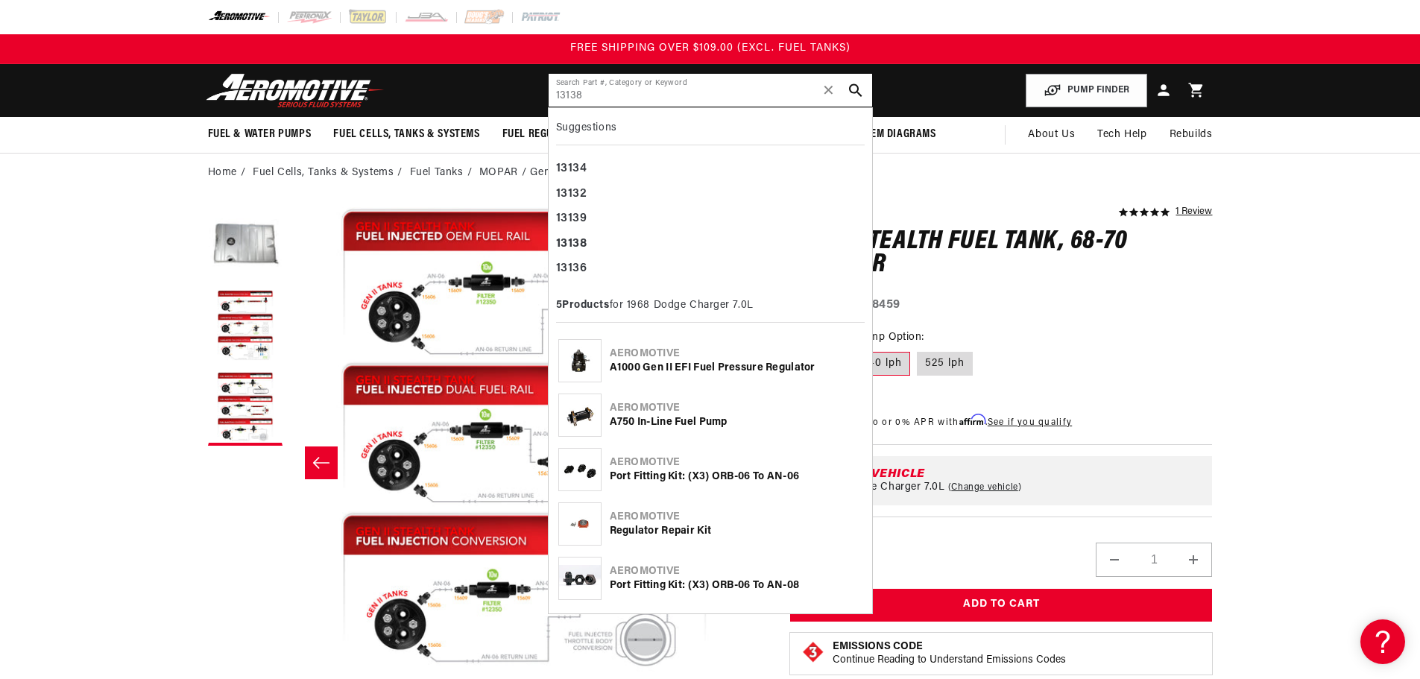
type input "13138"
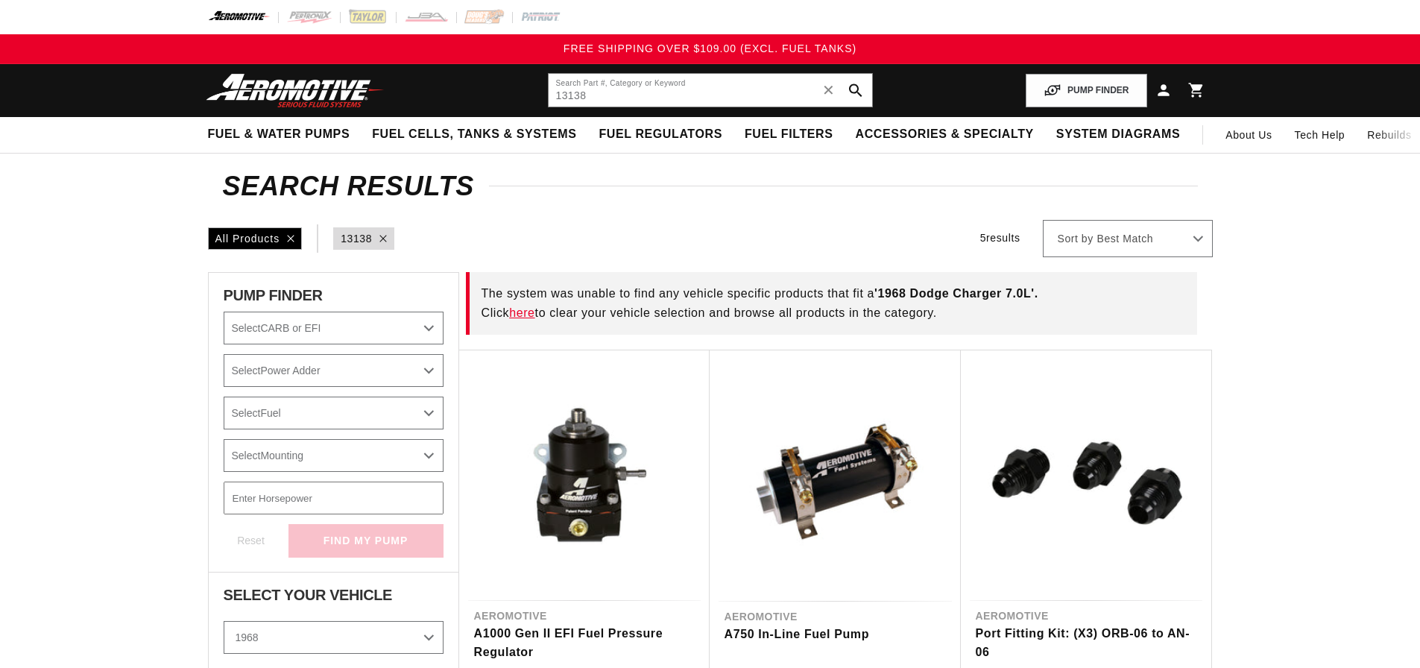
select select "1968"
select select "Dodge"
select select "7.0L"
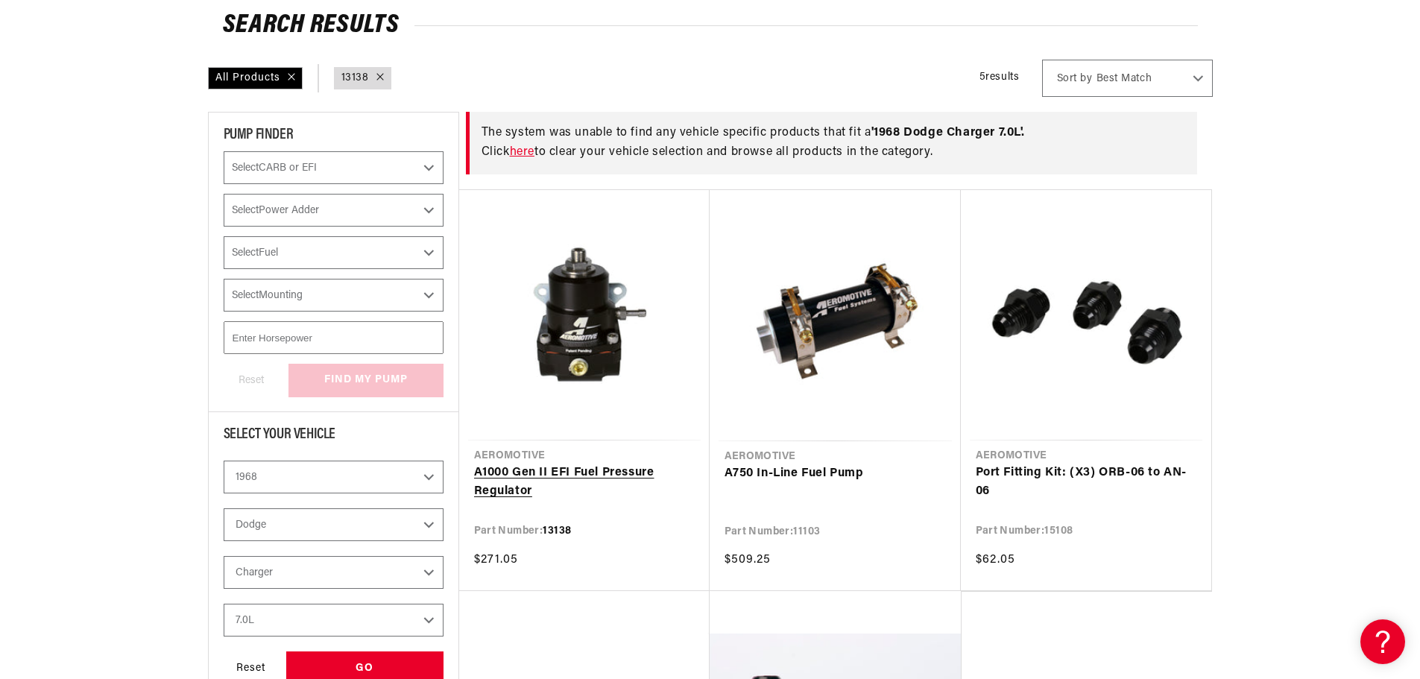
scroll to position [163, 0]
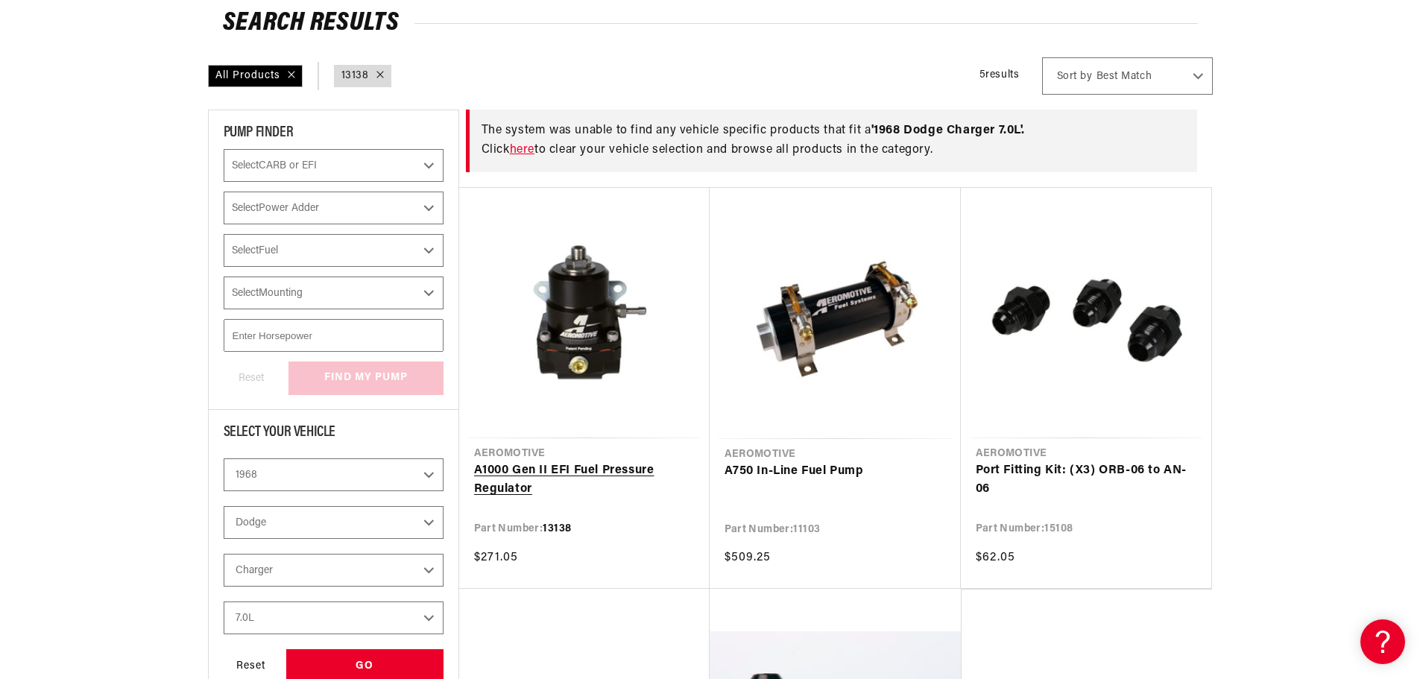
click at [606, 462] on link "A1000 Gen II EFI Fuel Pressure Regulator" at bounding box center [584, 481] width 221 height 38
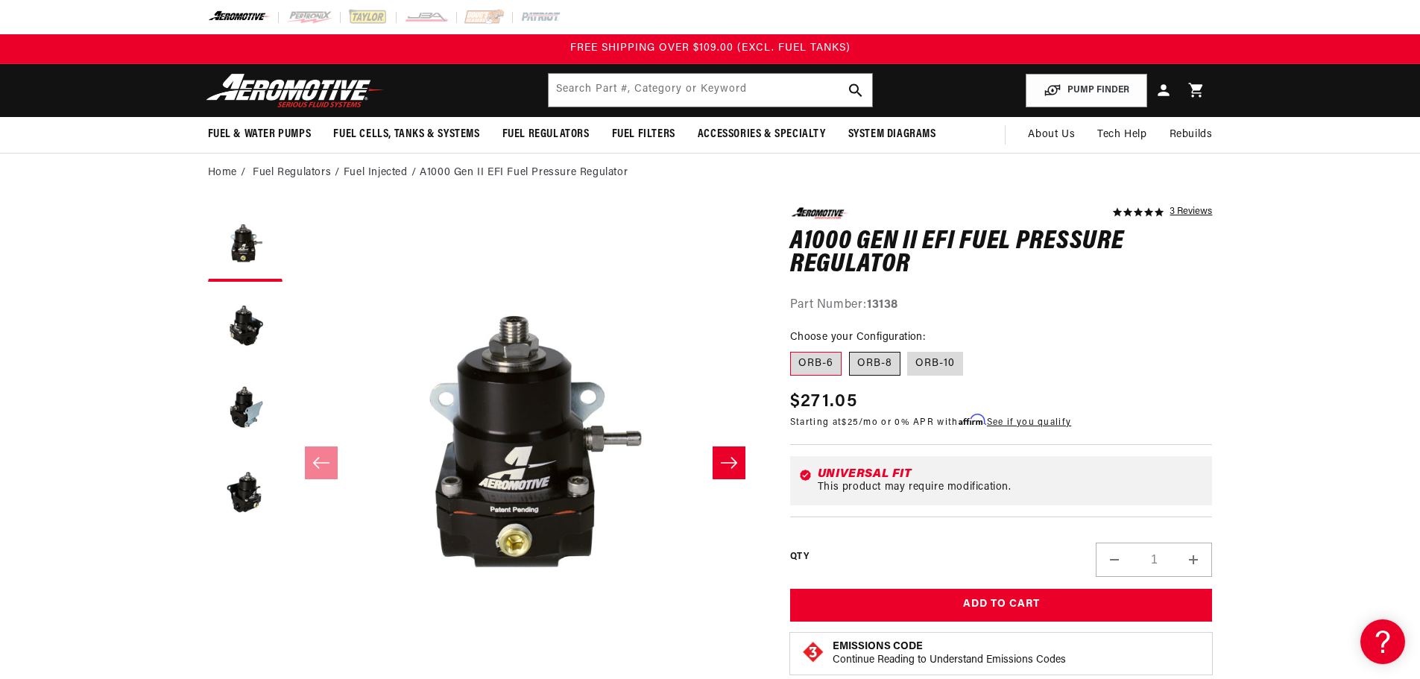
click at [871, 370] on label "ORB-8" at bounding box center [874, 364] width 51 height 24
click at [850, 350] on input "ORB-8" at bounding box center [849, 349] width 1 height 1
radio input "true"
click at [884, 366] on label "ORB-8" at bounding box center [874, 364] width 51 height 24
click at [850, 350] on input "ORB-8" at bounding box center [849, 349] width 1 height 1
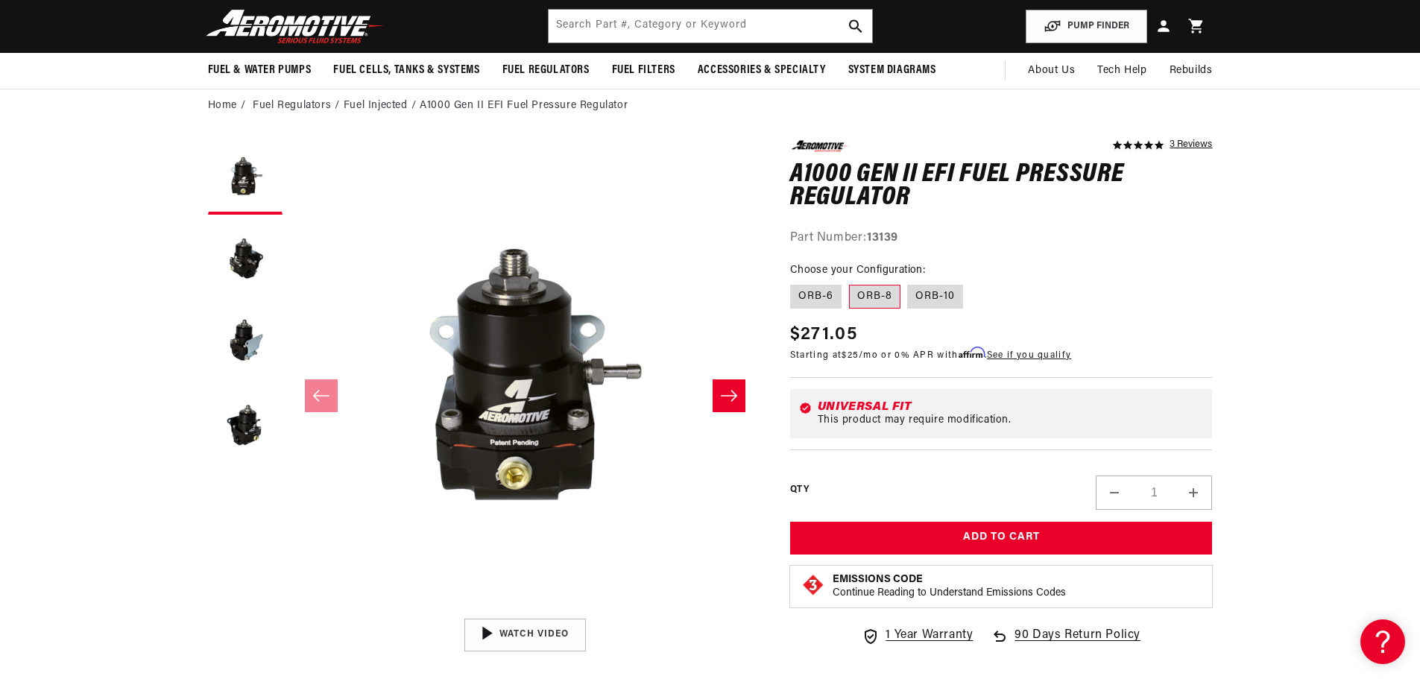
scroll to position [97, 0]
